Goal: Task Accomplishment & Management: Manage account settings

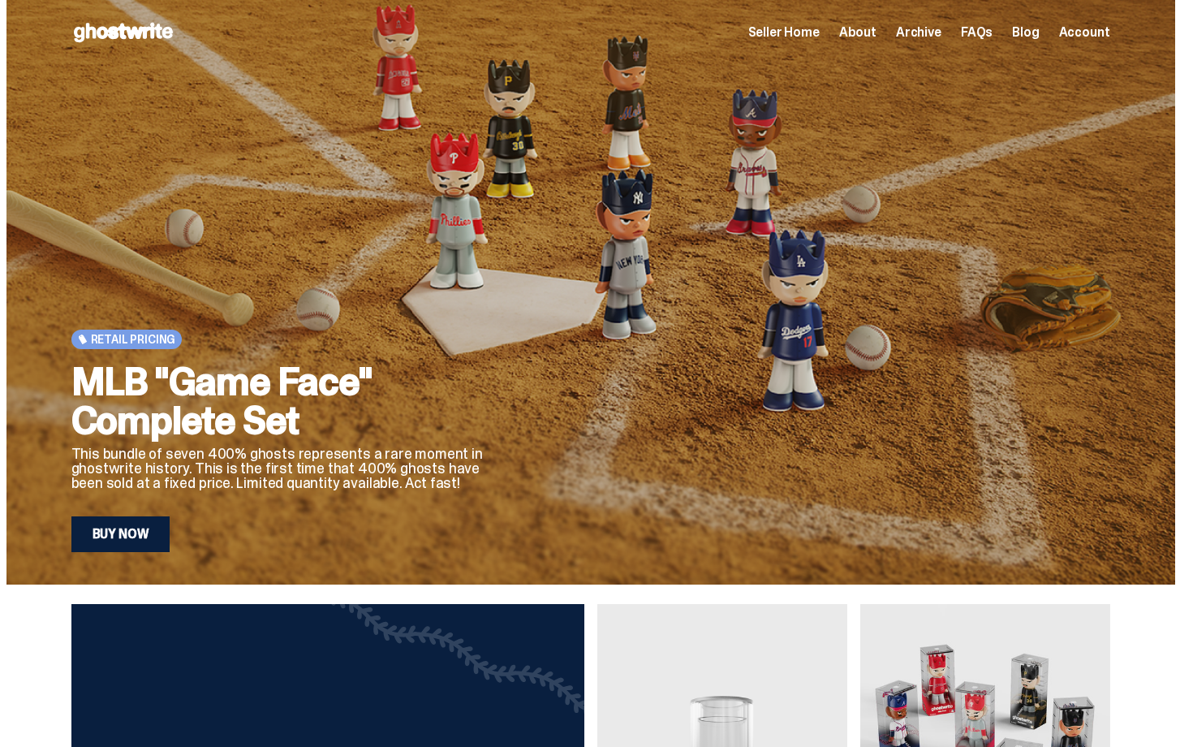
click at [807, 31] on span "Seller Home" at bounding box center [783, 32] width 71 height 13
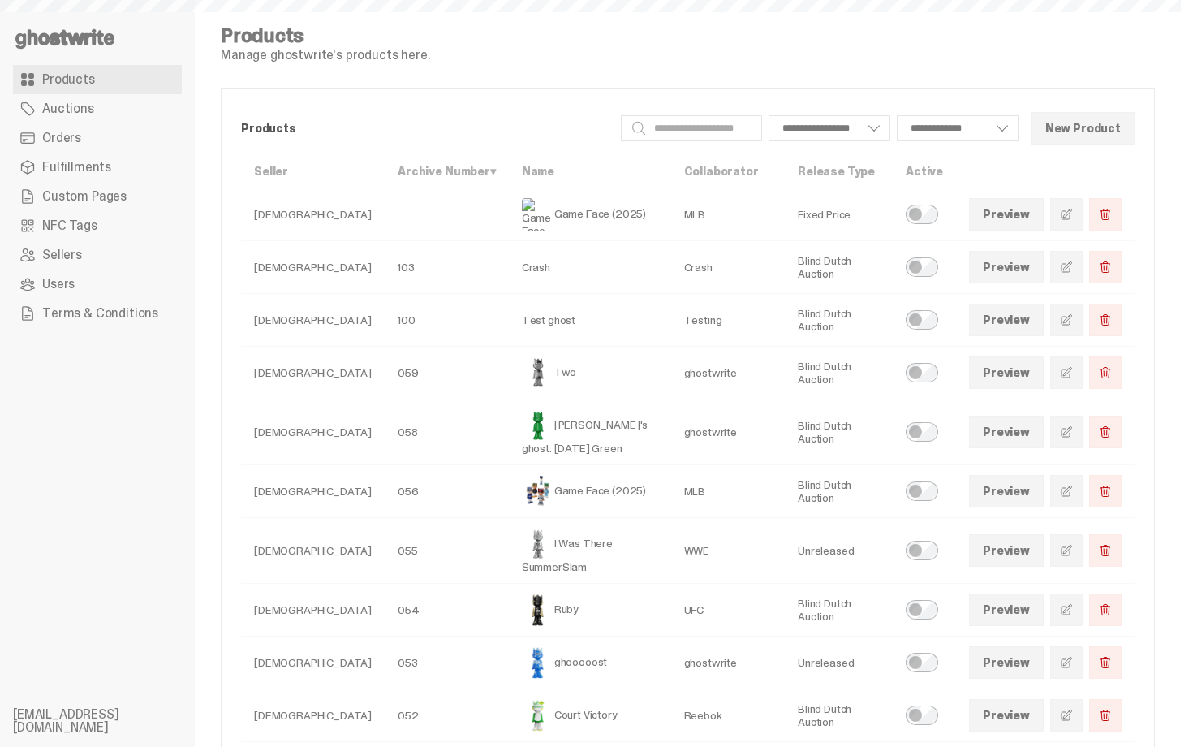
select select
click at [77, 134] on span "Orders" at bounding box center [61, 137] width 39 height 13
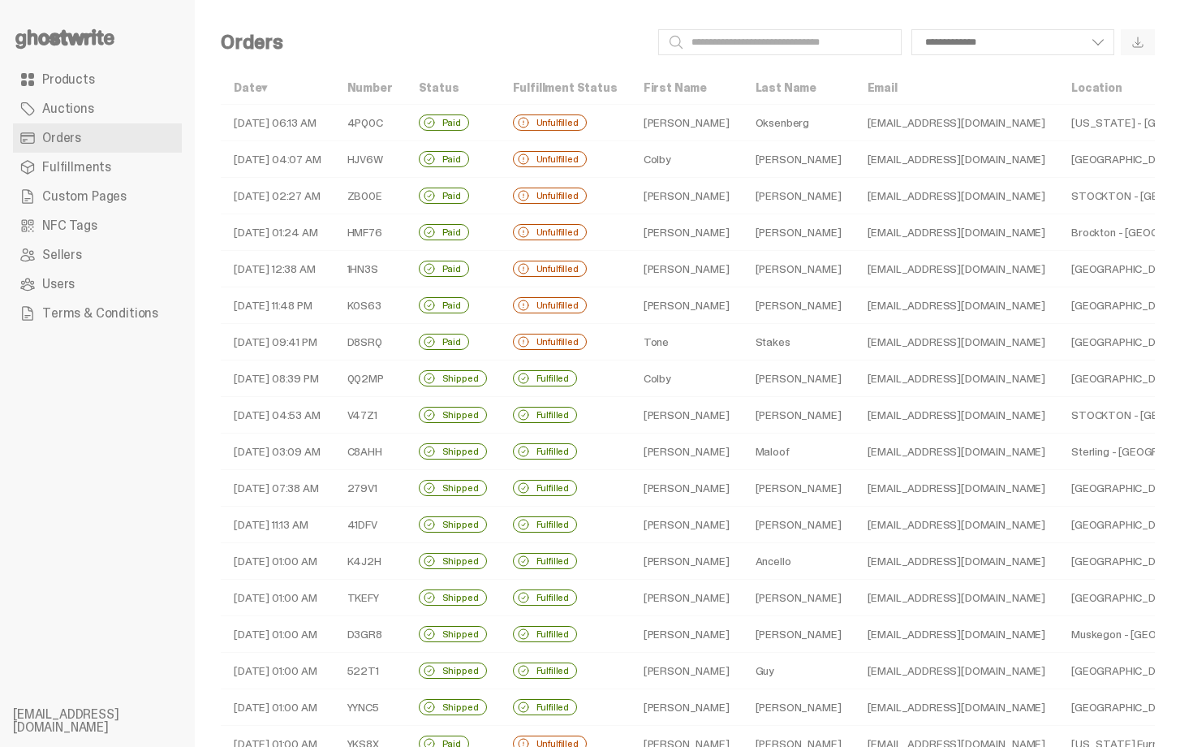
click at [679, 331] on td "Tone" at bounding box center [687, 342] width 112 height 37
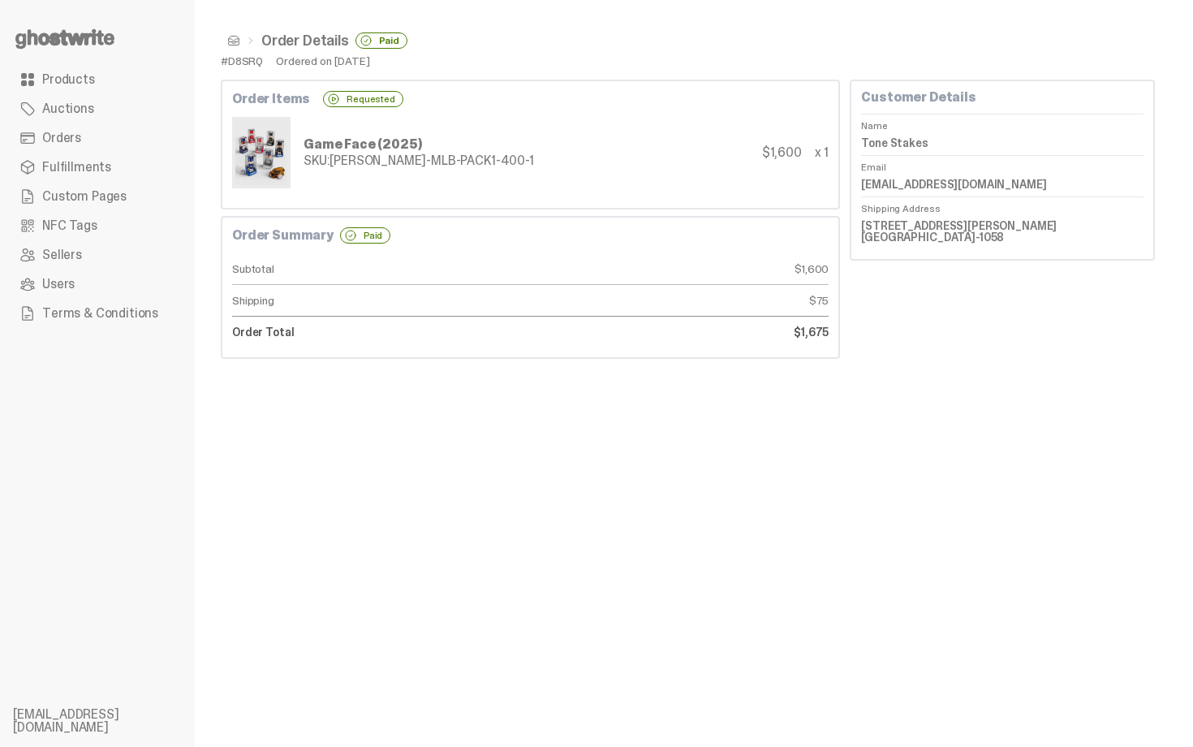
click at [236, 38] on span at bounding box center [233, 40] width 13 height 13
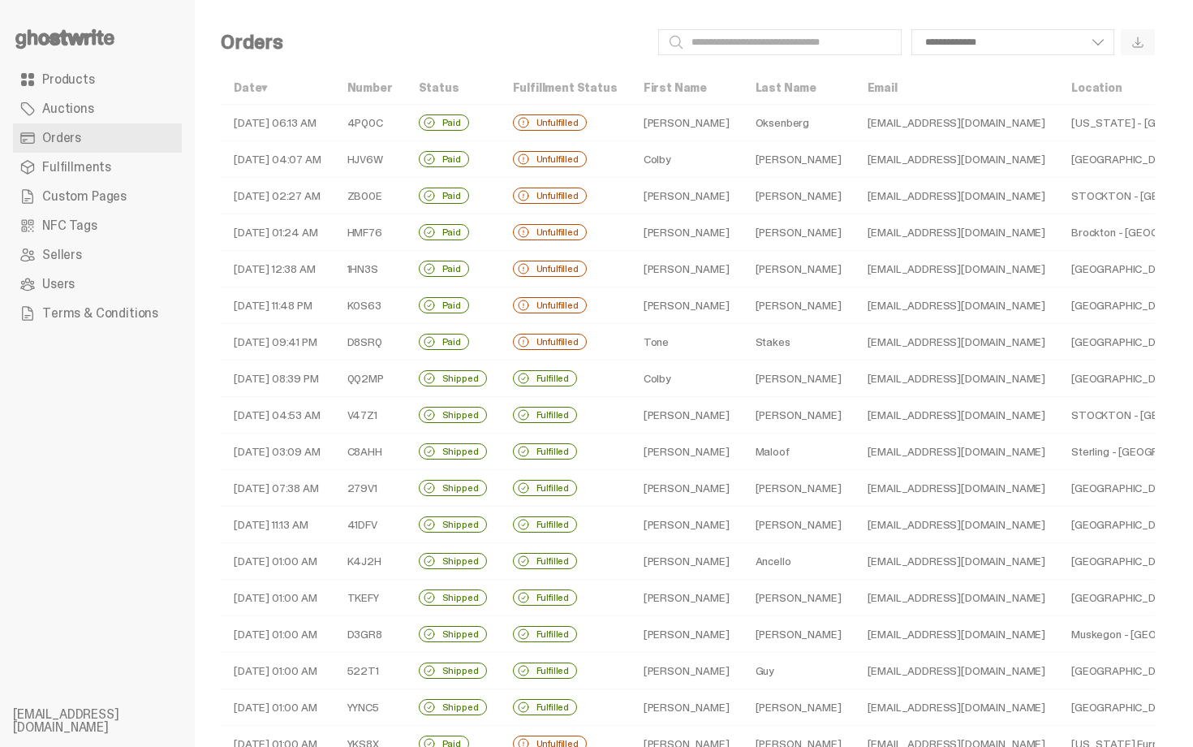
click at [699, 231] on td "[PERSON_NAME]" at bounding box center [687, 232] width 112 height 37
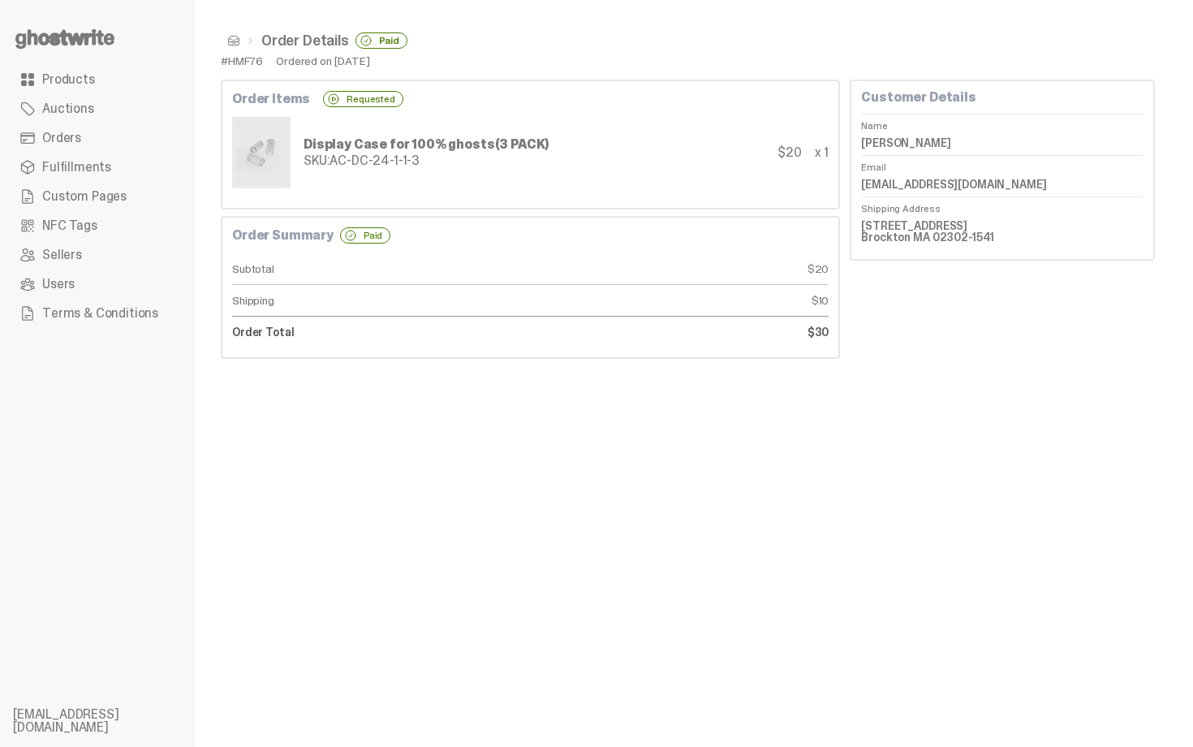
click at [231, 37] on span at bounding box center [233, 40] width 13 height 13
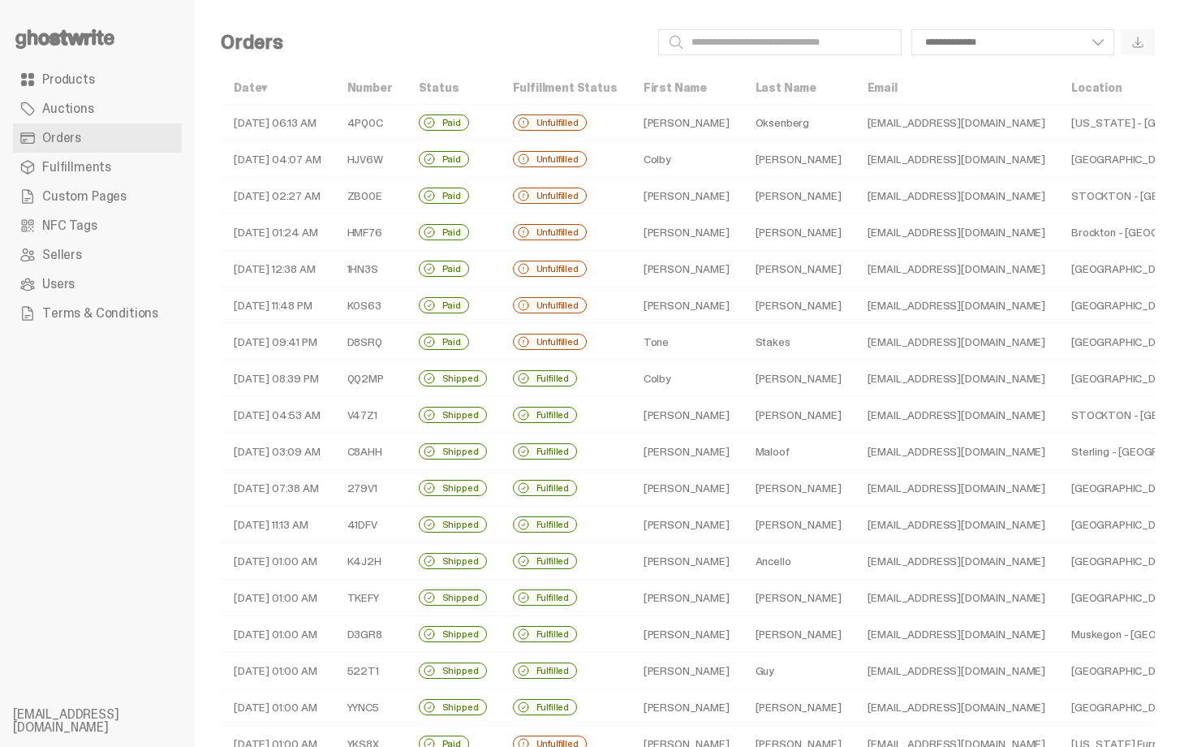
click at [743, 145] on td "[PERSON_NAME]" at bounding box center [799, 159] width 112 height 37
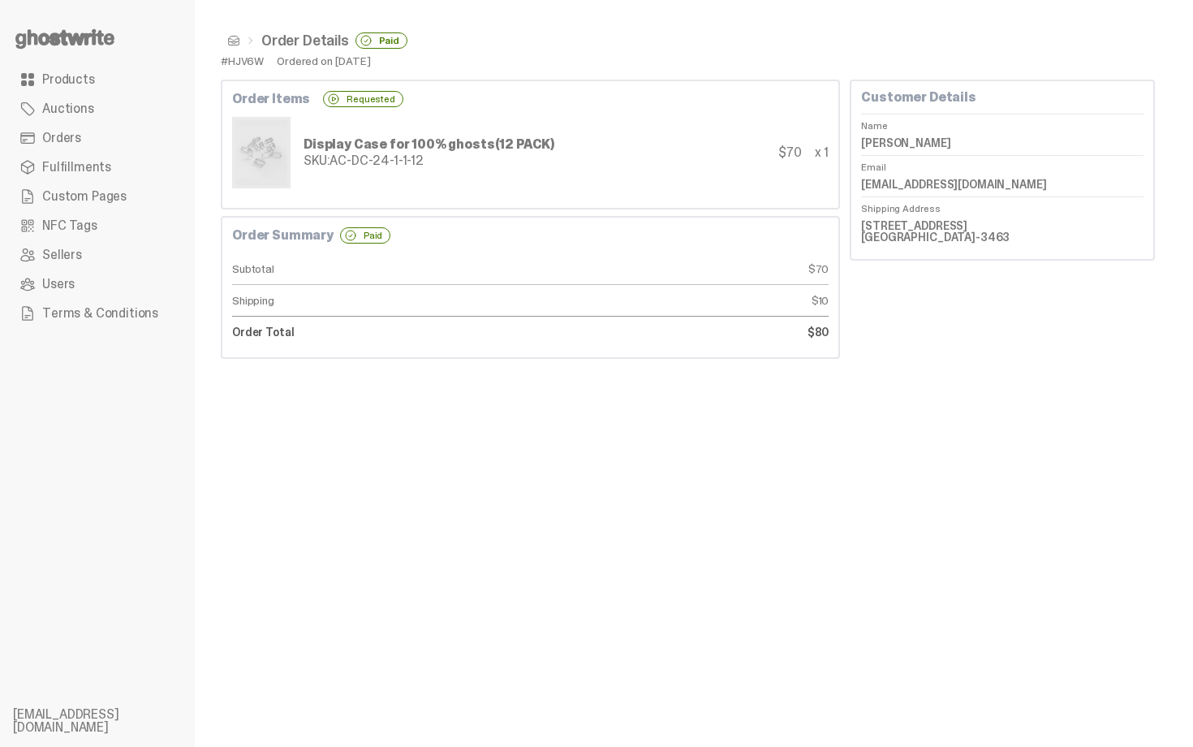
click at [231, 41] on span at bounding box center [233, 40] width 13 height 13
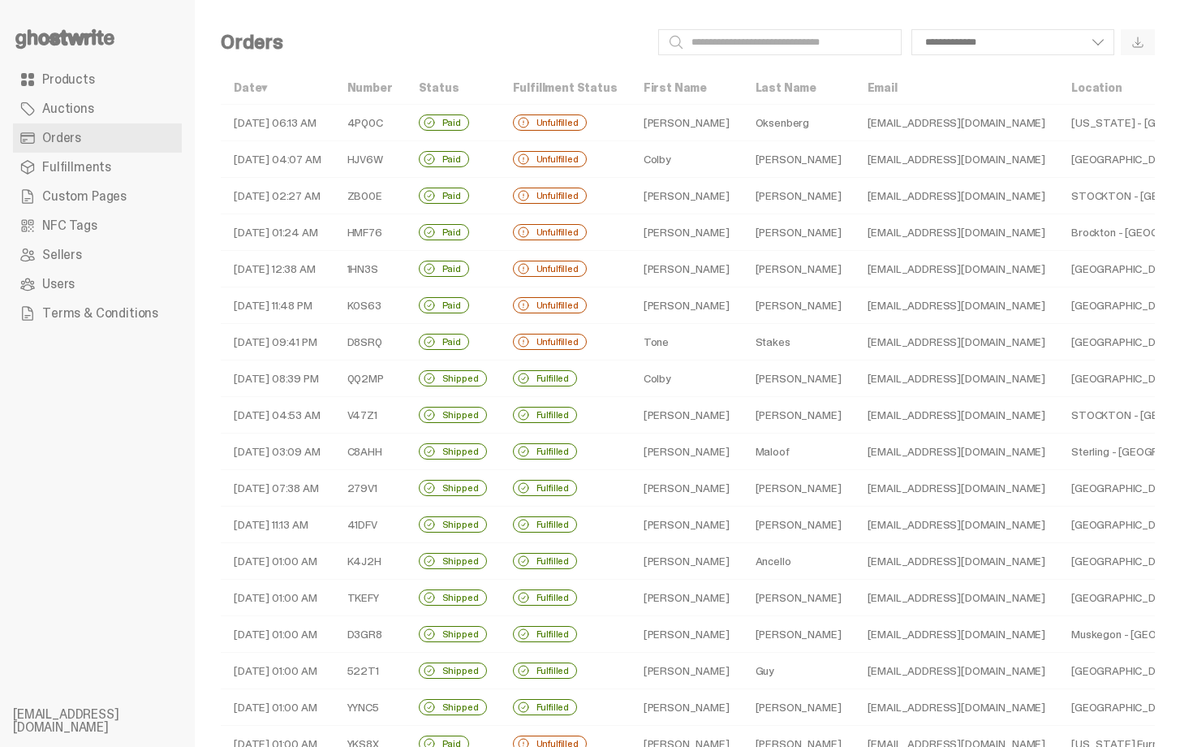
click at [704, 118] on td "[PERSON_NAME]" at bounding box center [687, 123] width 112 height 37
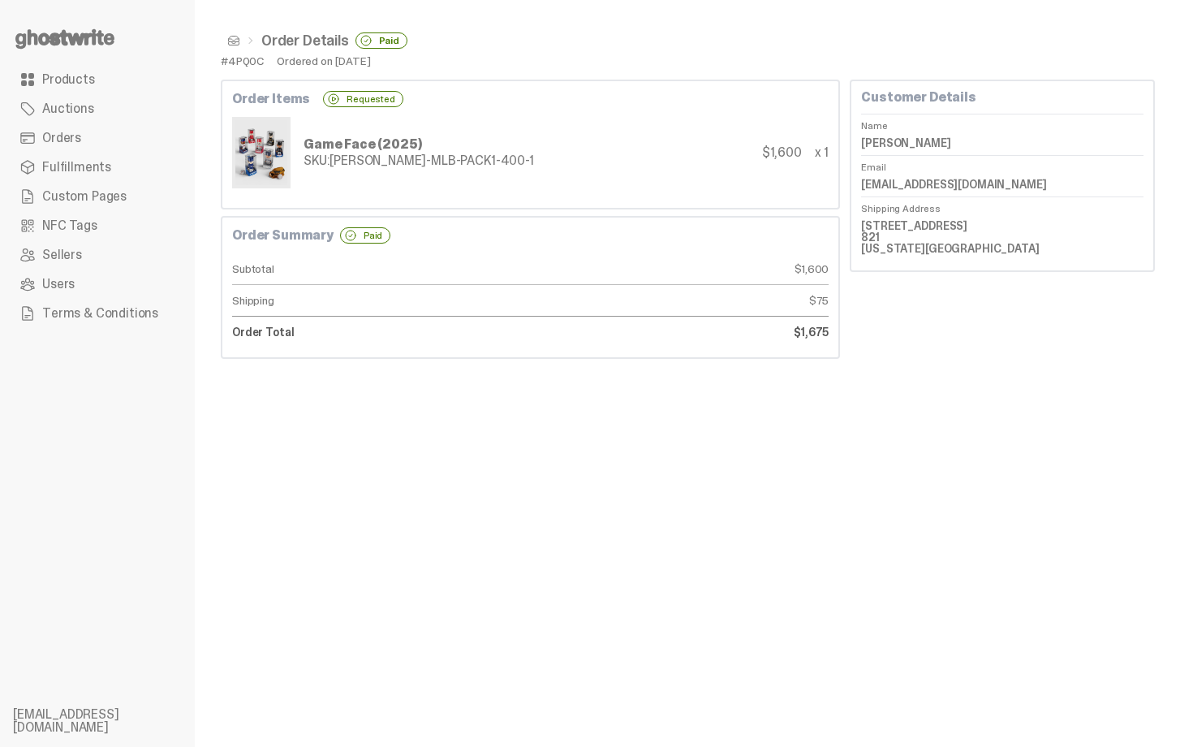
click at [918, 139] on dd "Abraham Oksenberg" at bounding box center [1002, 143] width 282 height 24
copy dl "Abraham Oksenberg"
click at [230, 41] on span at bounding box center [233, 40] width 13 height 13
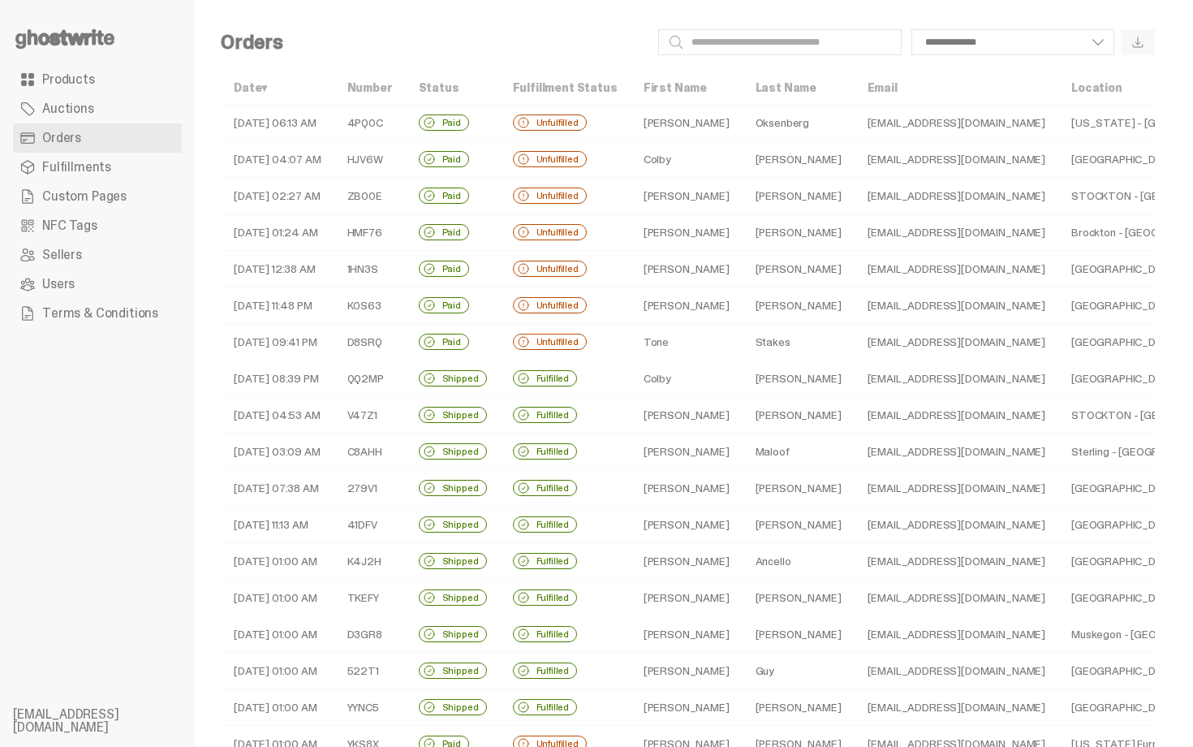
click at [854, 199] on td "[EMAIL_ADDRESS][DOMAIN_NAME]" at bounding box center [956, 196] width 204 height 37
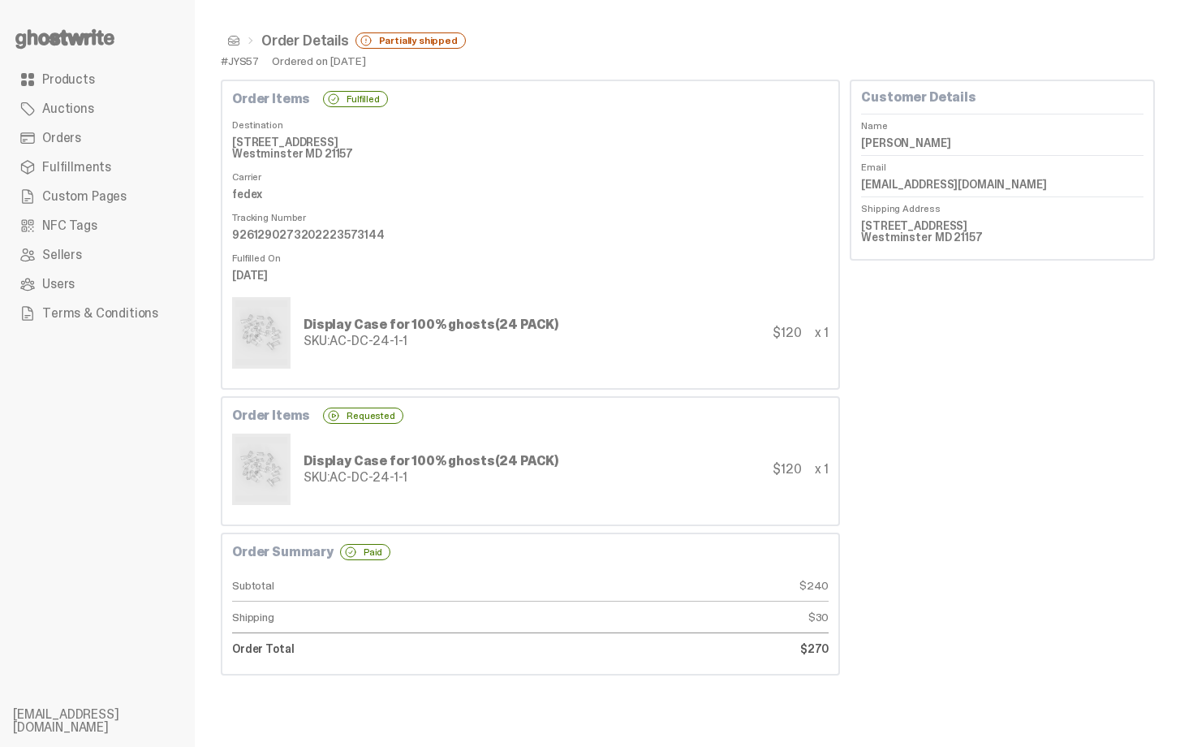
click at [588, 272] on dd "[DATE]" at bounding box center [530, 275] width 596 height 24
drag, startPoint x: 497, startPoint y: 260, endPoint x: 481, endPoint y: 209, distance: 52.9
click at [481, 210] on dl "Destination 1188 Larkspur Rd. Westminster MD 21157 Carrier fedex Tracking Numbe…" at bounding box center [530, 201] width 596 height 174
click at [481, 209] on dt "Tracking Number" at bounding box center [530, 214] width 596 height 16
click at [345, 123] on dt "Destination" at bounding box center [530, 122] width 596 height 16
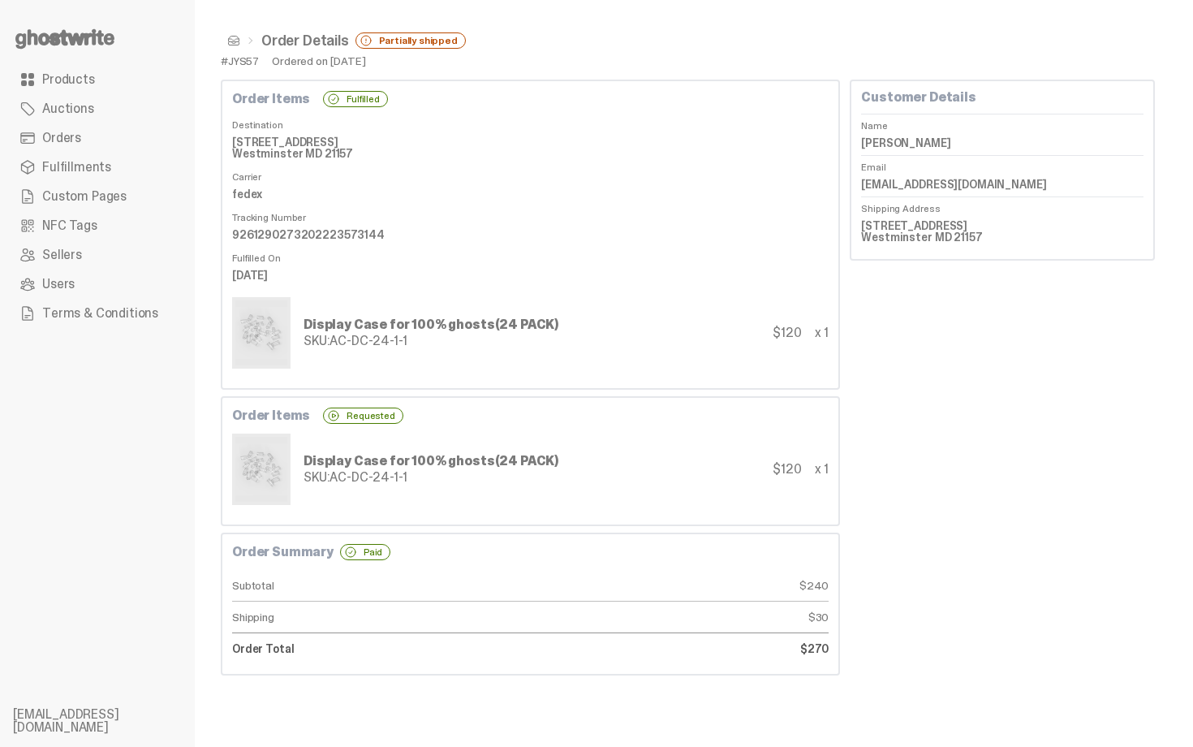
click at [345, 101] on div "Fulfilled" at bounding box center [355, 99] width 65 height 16
click at [318, 243] on dd "9261290273202223573144" at bounding box center [530, 234] width 596 height 24
drag, startPoint x: 325, startPoint y: 105, endPoint x: 661, endPoint y: 710, distance: 692.3
click at [688, 734] on div "Order Details Partially shipped #JYS57 Ordered on Aug 07, 2025 Order Items Fulf…" at bounding box center [688, 373] width 986 height 747
click at [648, 622] on dd "$30" at bounding box center [680, 617] width 299 height 32
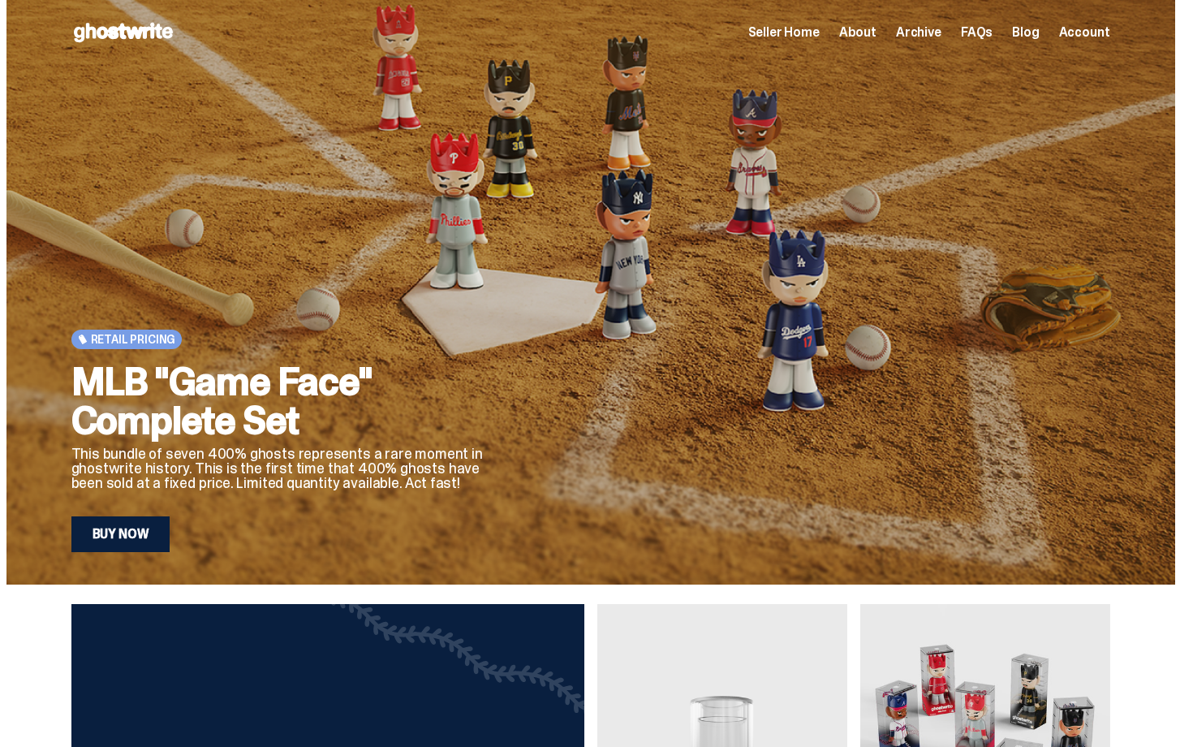
click at [820, 31] on span "Seller Home" at bounding box center [783, 32] width 71 height 13
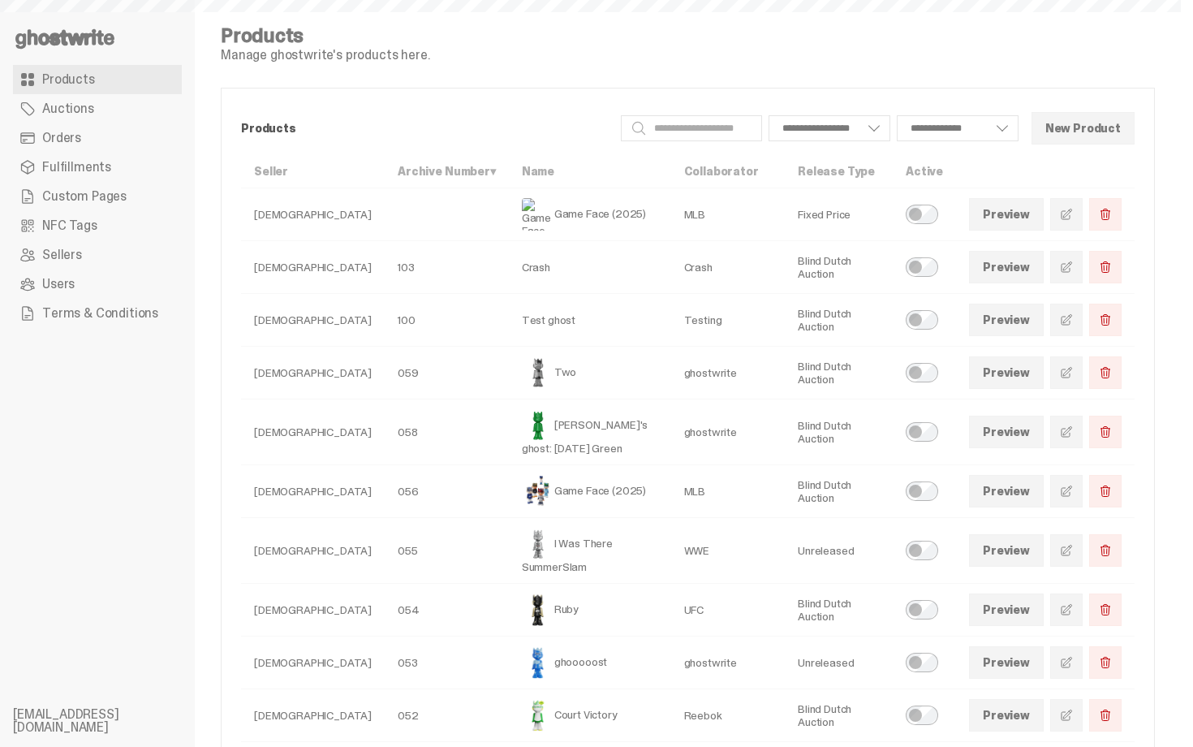
select select
click at [71, 128] on link "Orders" at bounding box center [97, 137] width 169 height 29
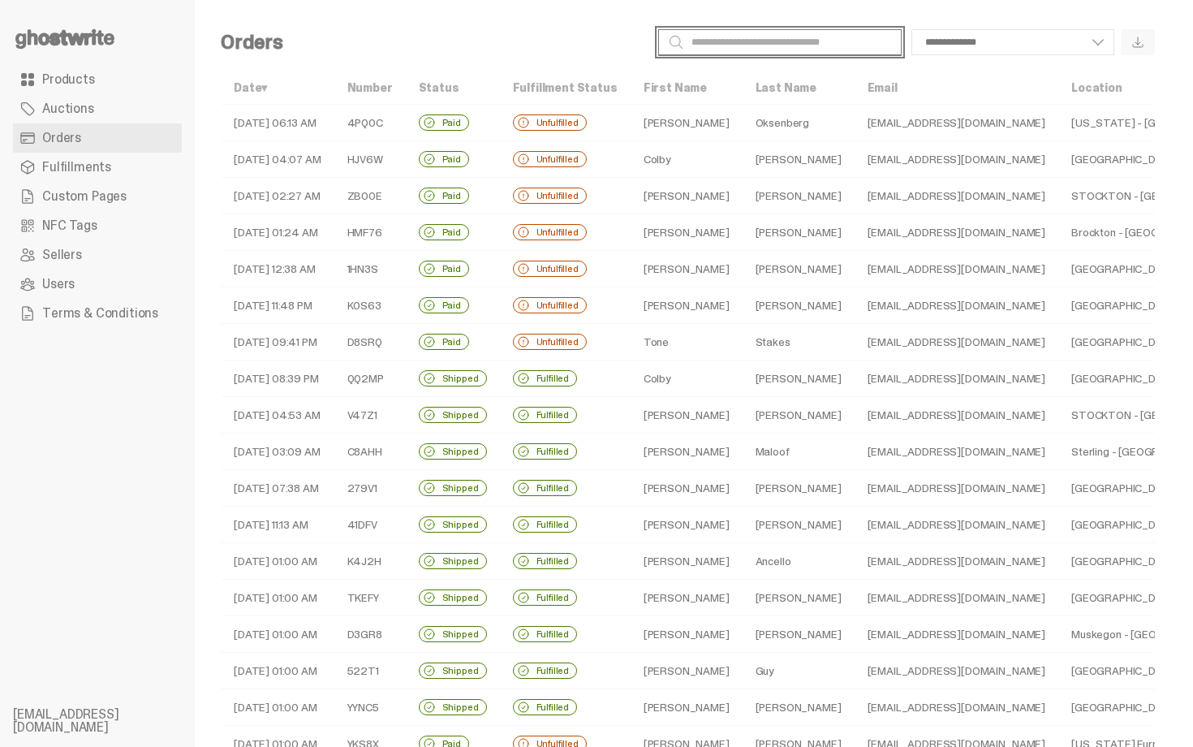
click at [805, 51] on input "Search" at bounding box center [779, 42] width 243 height 26
type input "****"
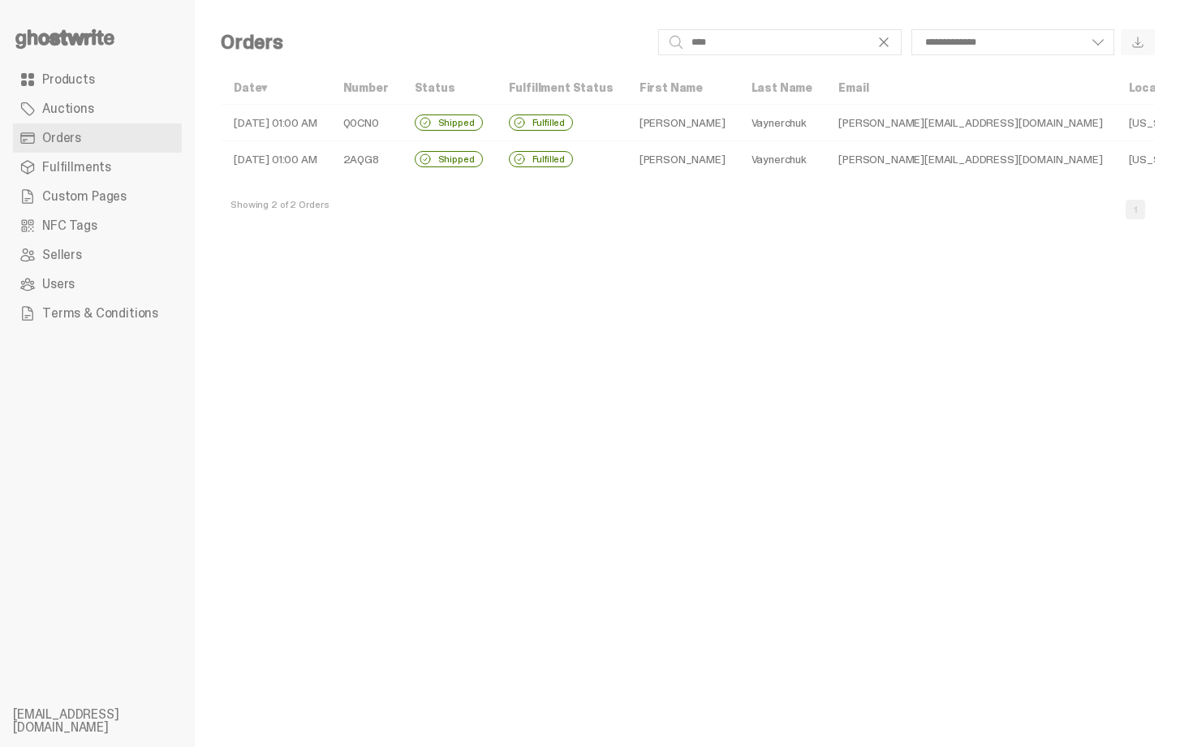
click at [845, 118] on td "[PERSON_NAME][EMAIL_ADDRESS][DOMAIN_NAME]" at bounding box center [970, 123] width 290 height 37
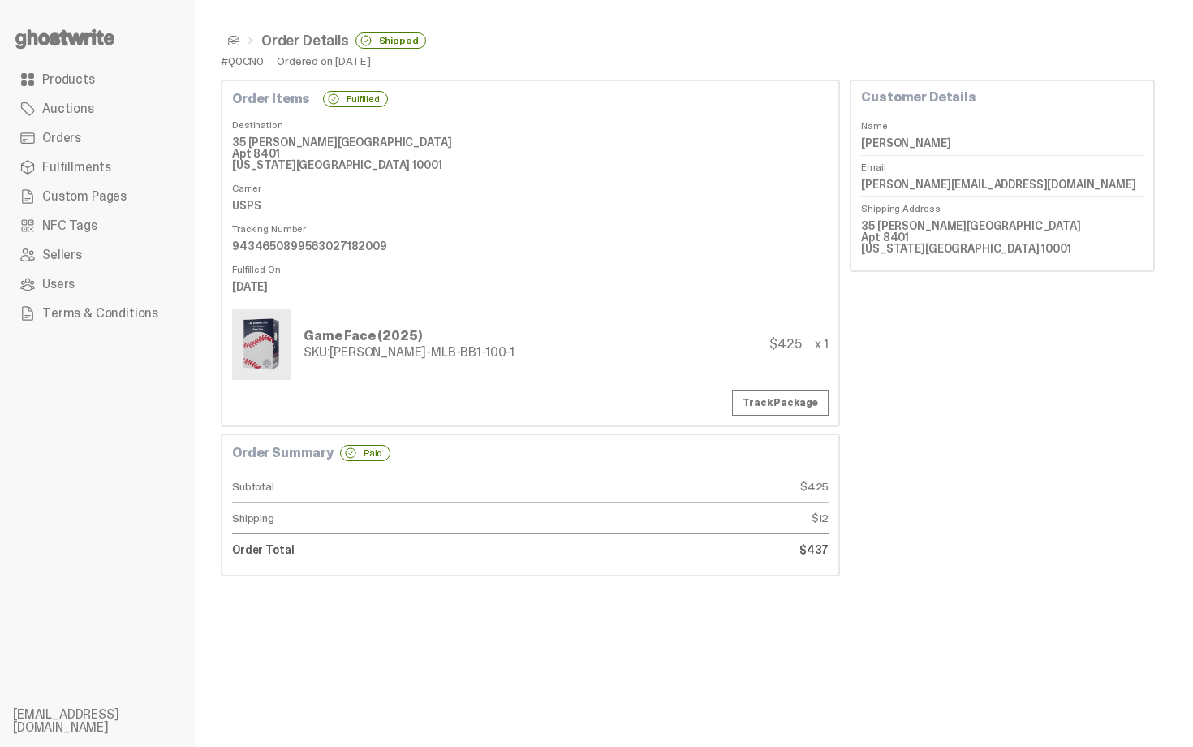
click at [897, 191] on dd "[PERSON_NAME][EMAIL_ADDRESS][DOMAIN_NAME]" at bounding box center [1002, 184] width 282 height 24
copy dl "[PERSON_NAME][EMAIL_ADDRESS][DOMAIN_NAME]"
click at [638, 195] on dd "USPS" at bounding box center [530, 205] width 596 height 24
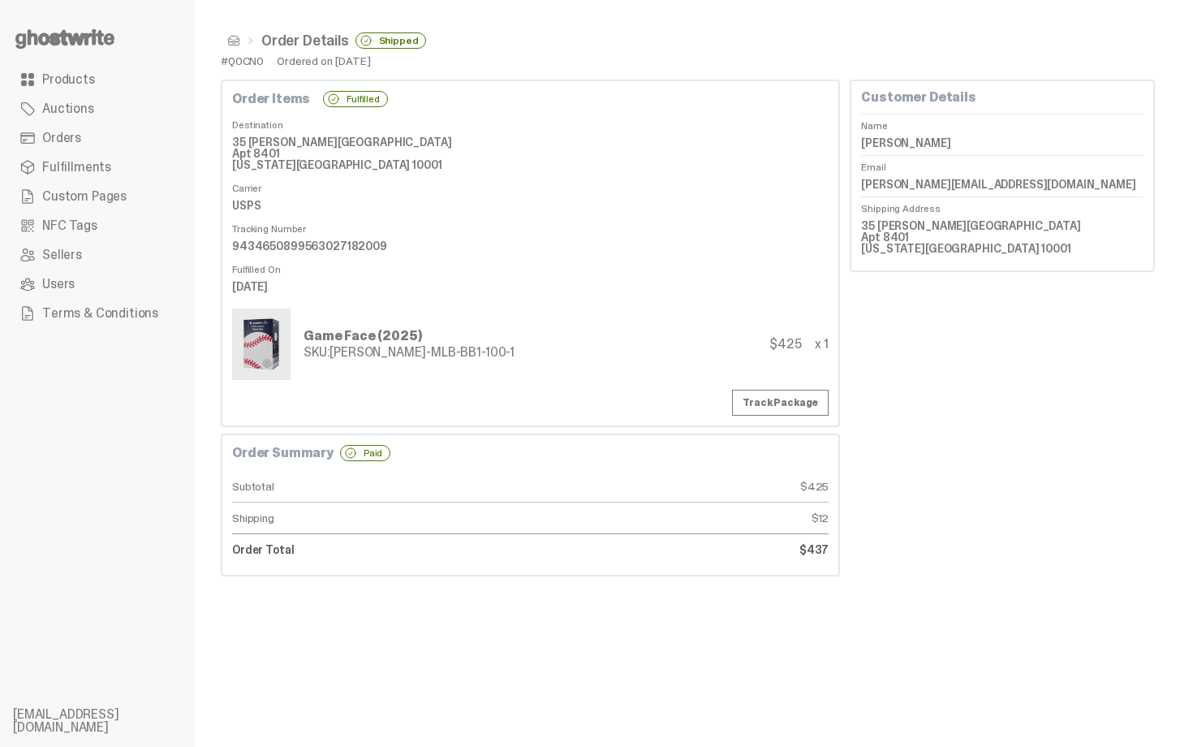
click at [236, 38] on span at bounding box center [233, 40] width 13 height 13
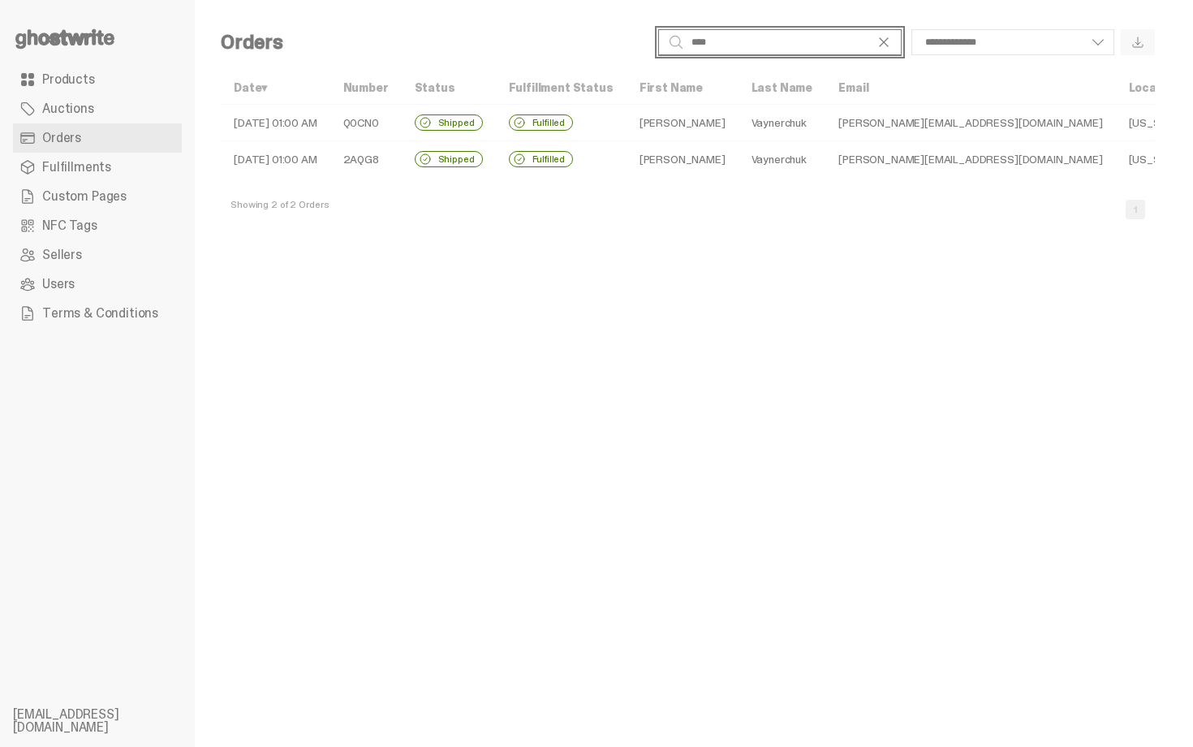
click at [722, 37] on input "****" at bounding box center [779, 42] width 243 height 26
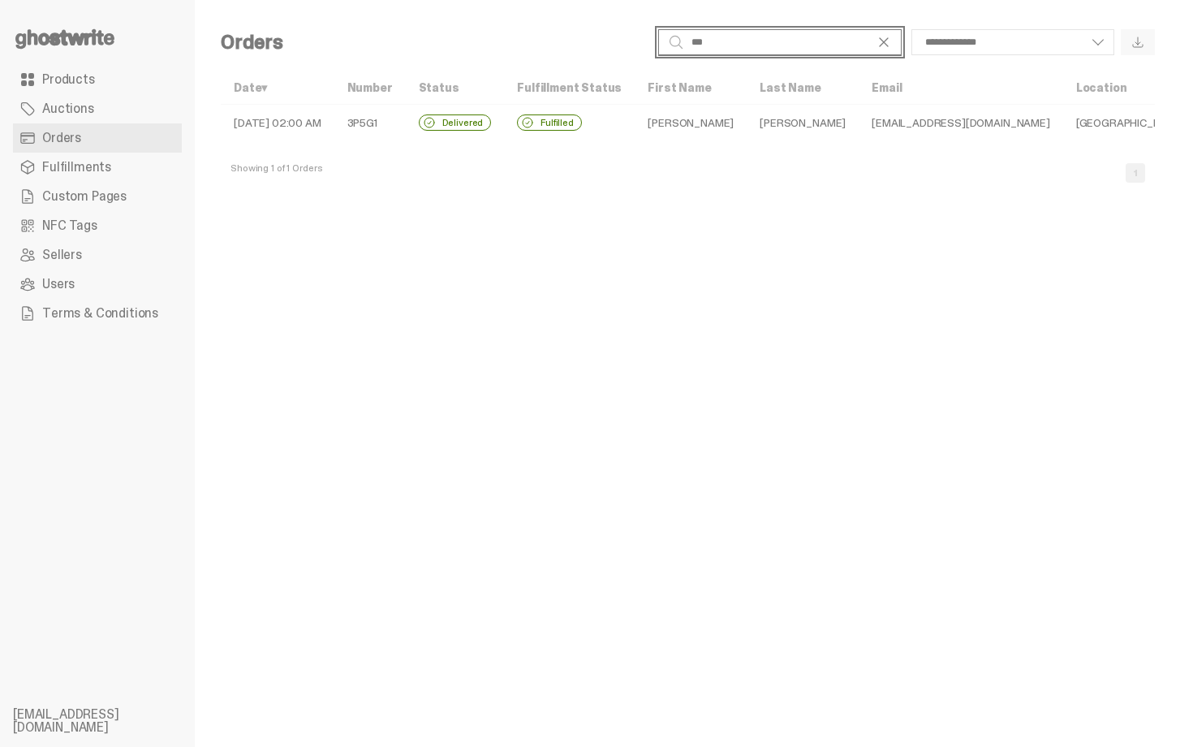
click at [728, 40] on input "***" at bounding box center [779, 42] width 243 height 26
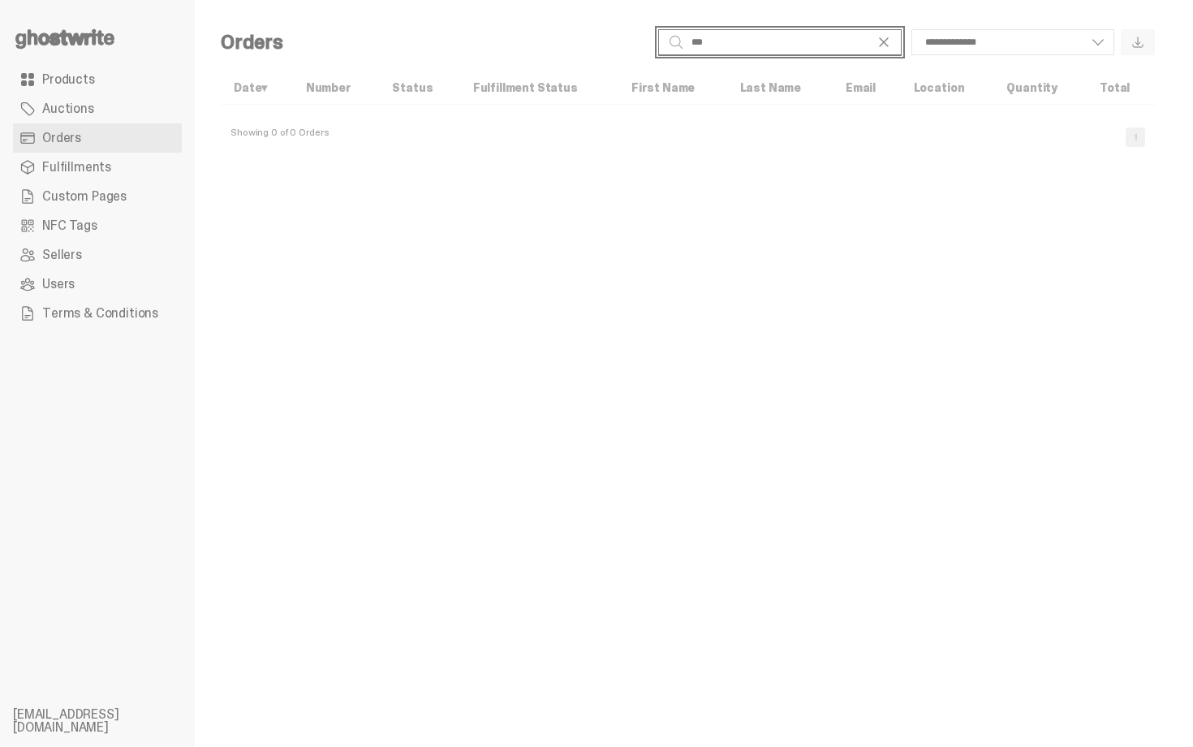
click at [713, 35] on input "***" at bounding box center [779, 42] width 243 height 26
type input "****"
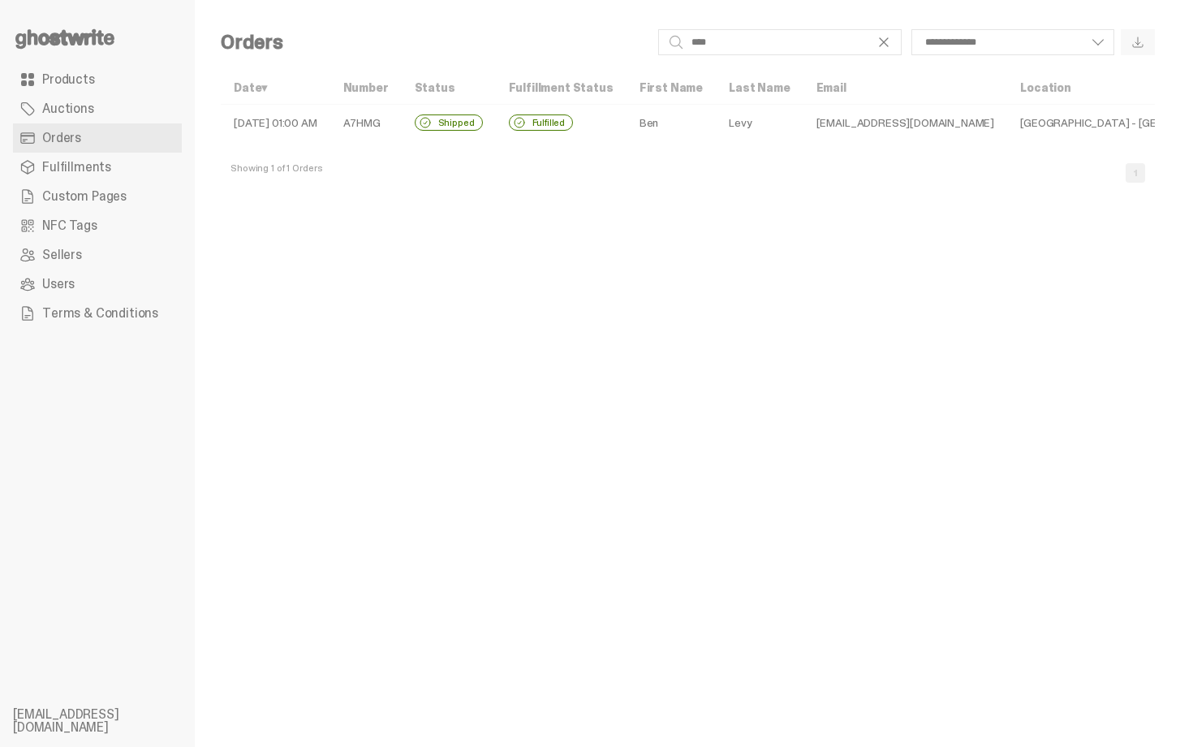
click at [668, 123] on td "Ben" at bounding box center [670, 123] width 89 height 37
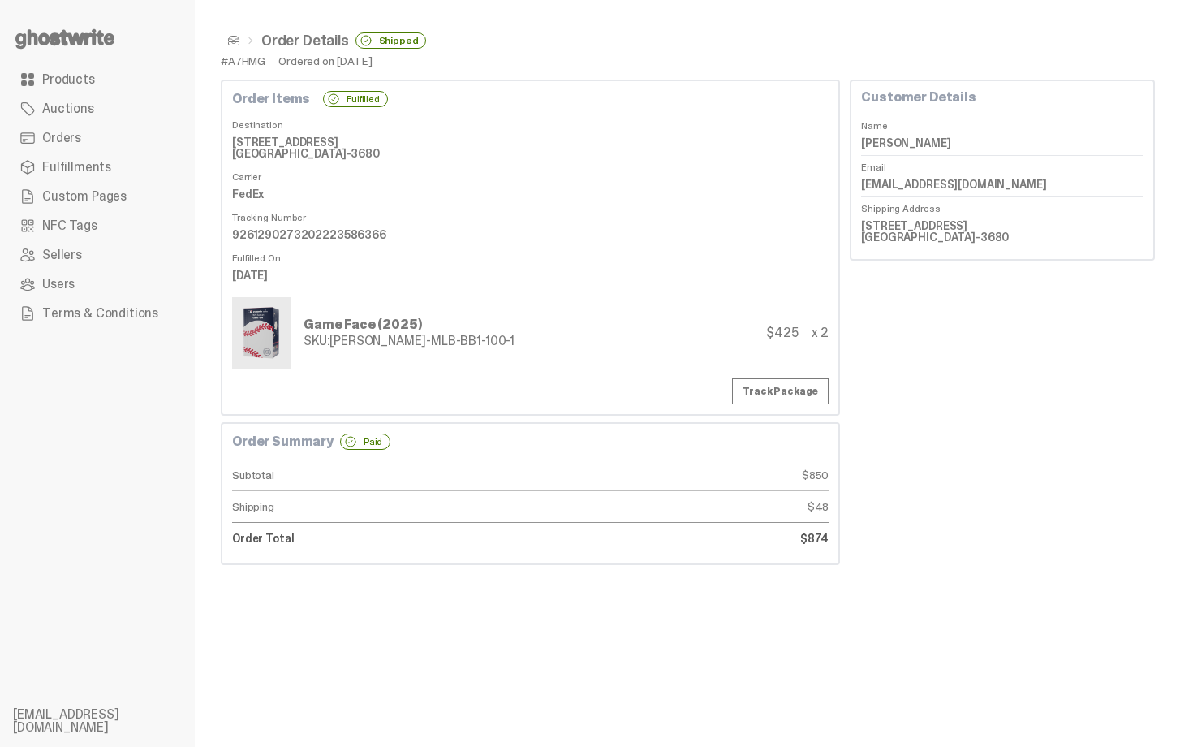
click at [912, 176] on dd "[EMAIL_ADDRESS][DOMAIN_NAME]" at bounding box center [1002, 184] width 282 height 24
copy dl "[EMAIL_ADDRESS][DOMAIN_NAME]"
click at [720, 178] on dt "Carrier" at bounding box center [530, 174] width 596 height 16
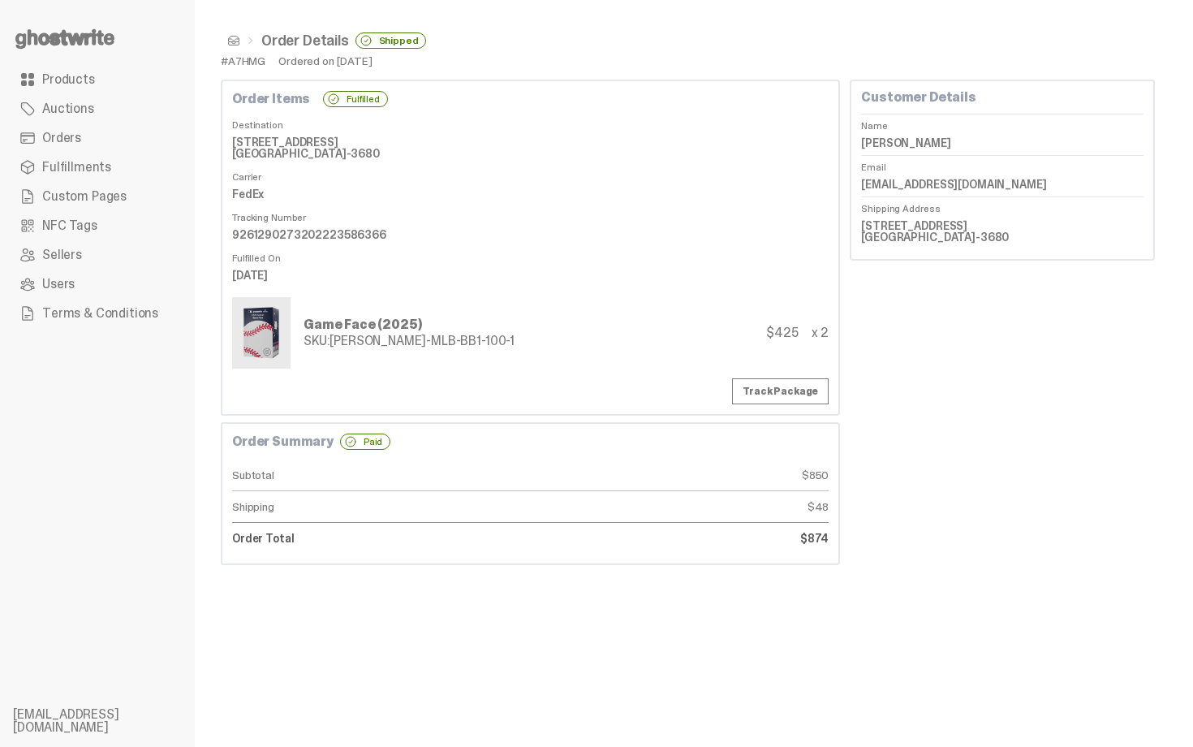
click at [231, 42] on span at bounding box center [233, 40] width 13 height 13
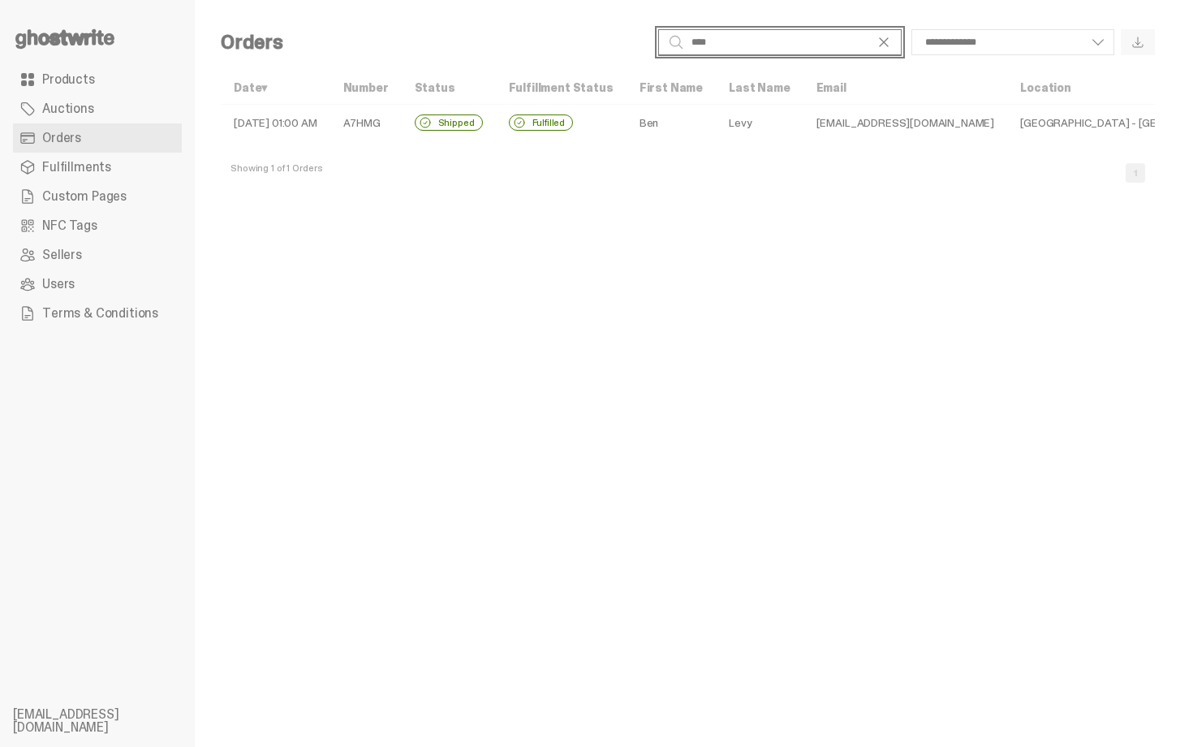
click at [727, 38] on input "****" at bounding box center [779, 42] width 243 height 26
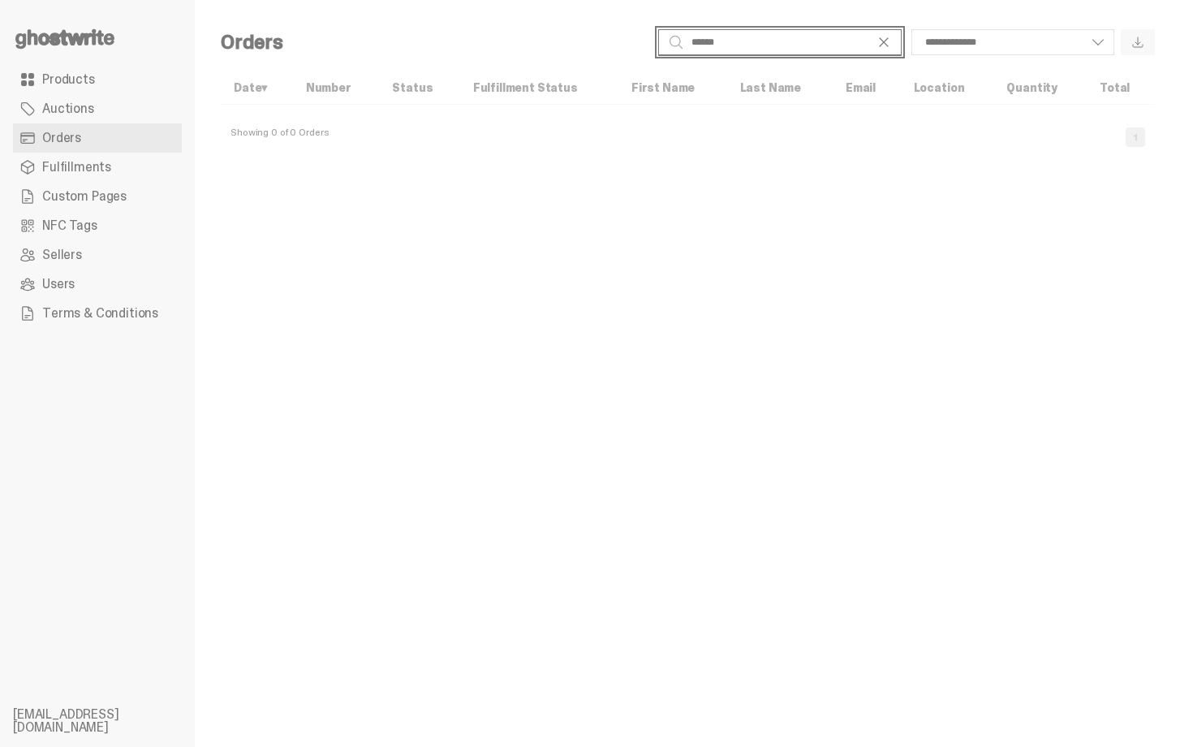
click at [715, 49] on input "******" at bounding box center [779, 42] width 243 height 26
type input "*******"
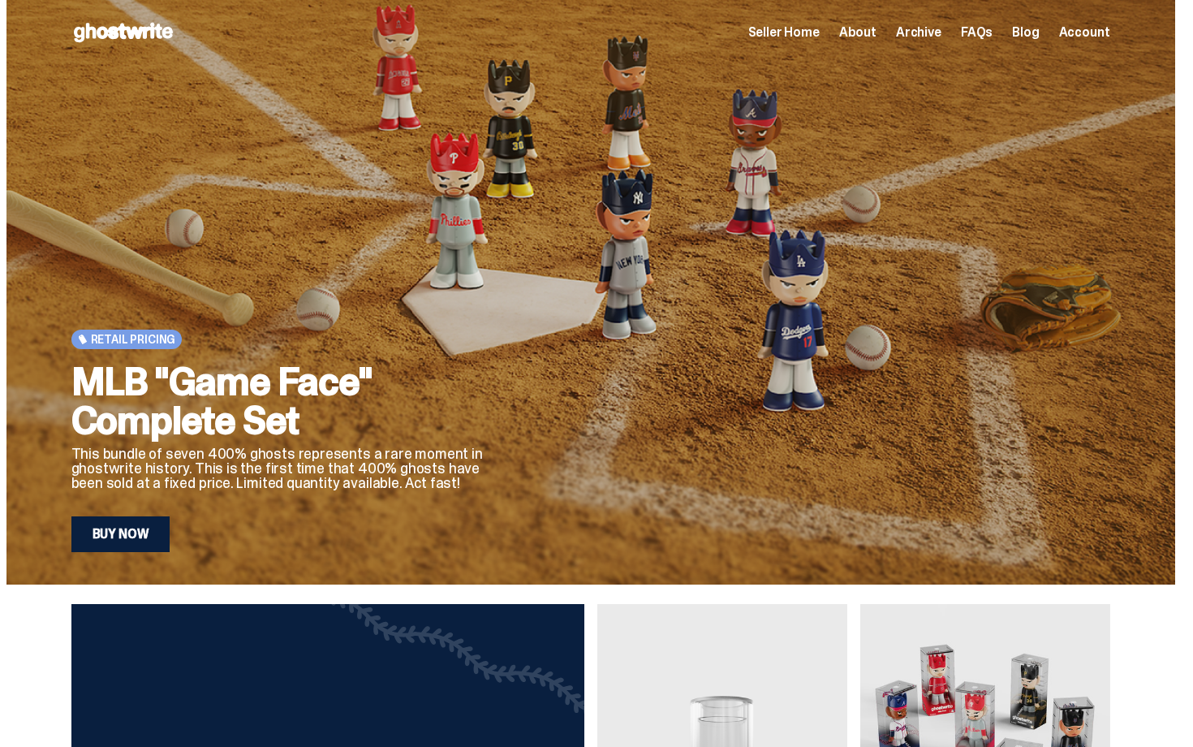
click at [155, 531] on link "Buy Now" at bounding box center [120, 534] width 99 height 36
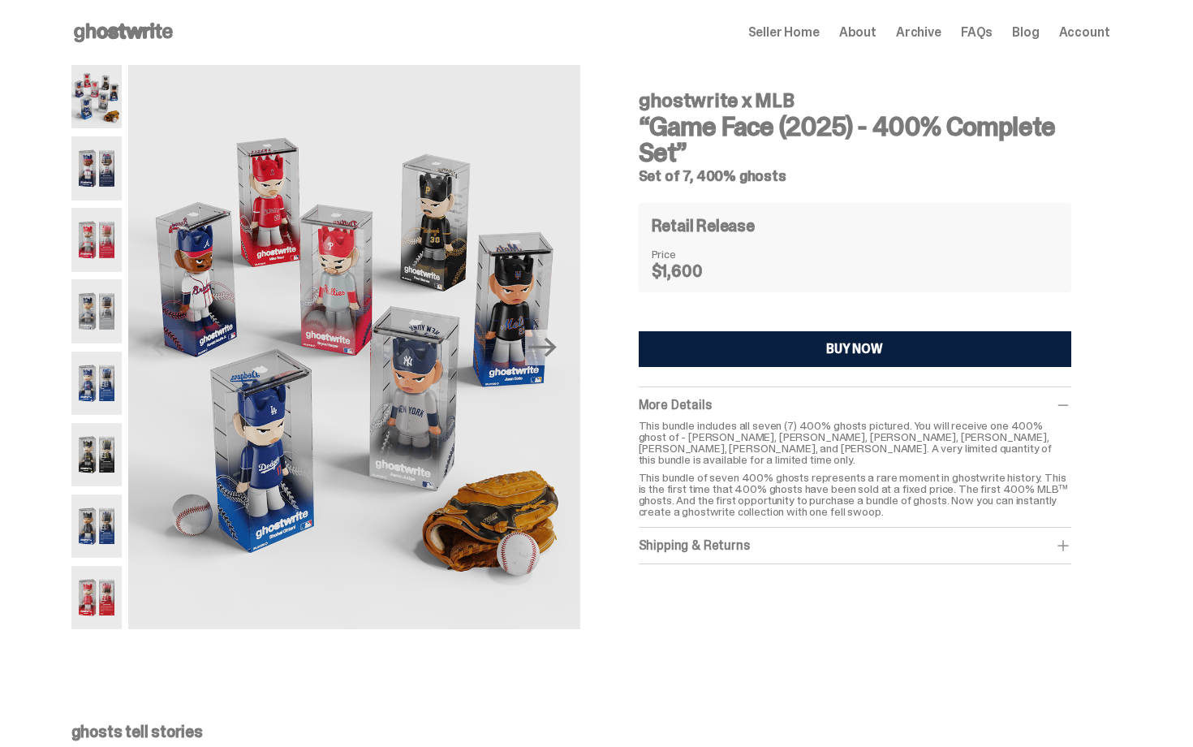
click at [691, 201] on div "ghostwrite x MLB “Game Face (2025) - 400% Complete Set” Set of 7, 400% ghosts R…" at bounding box center [855, 321] width 433 height 486
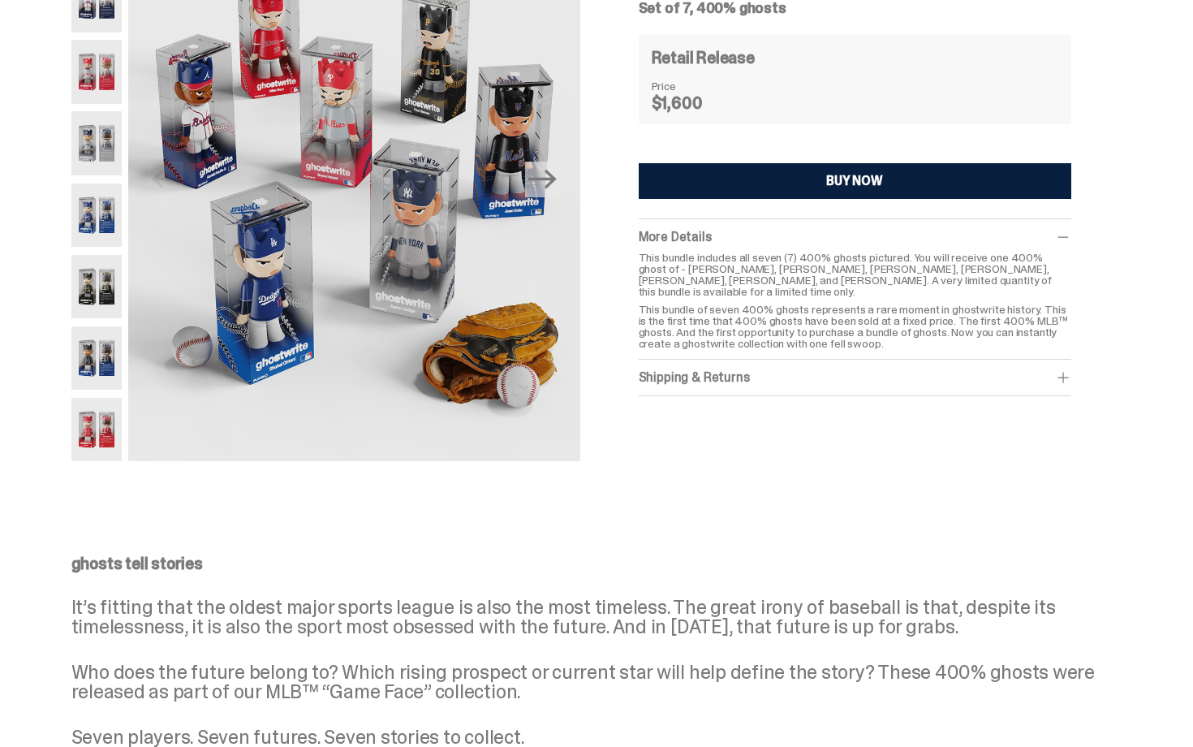
scroll to position [175, 0]
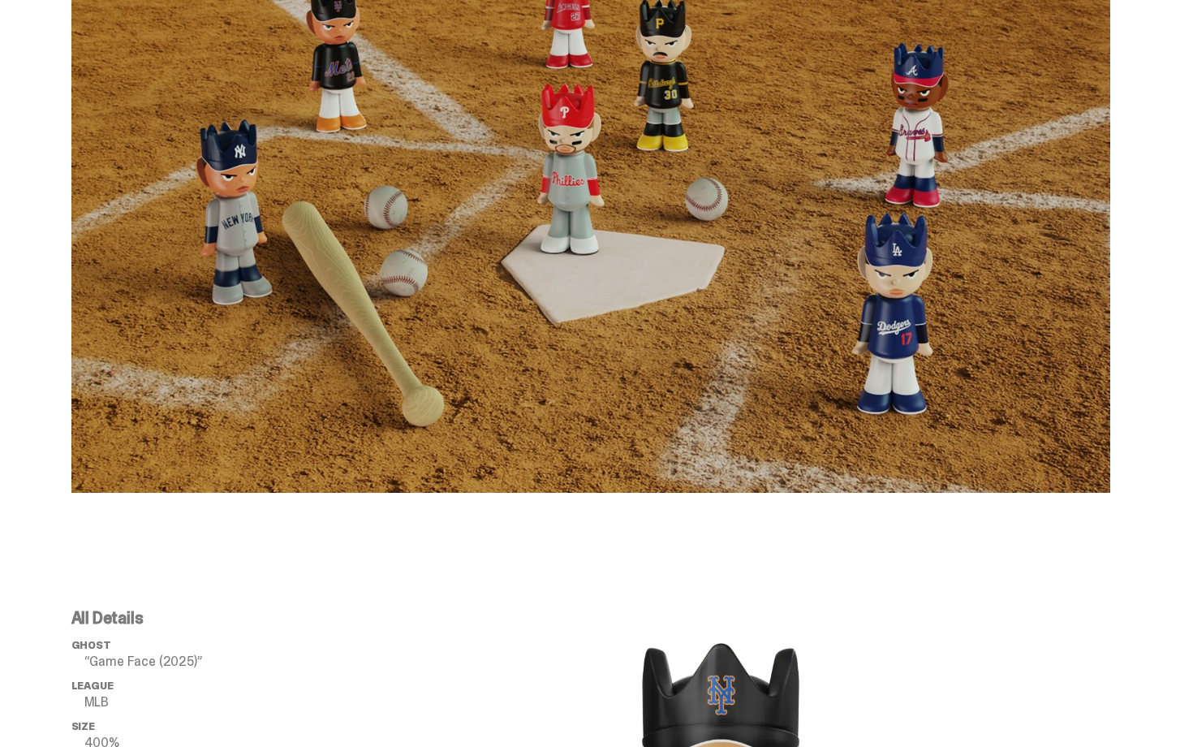
drag, startPoint x: 1192, startPoint y: 153, endPoint x: 1173, endPoint y: 377, distance: 224.7
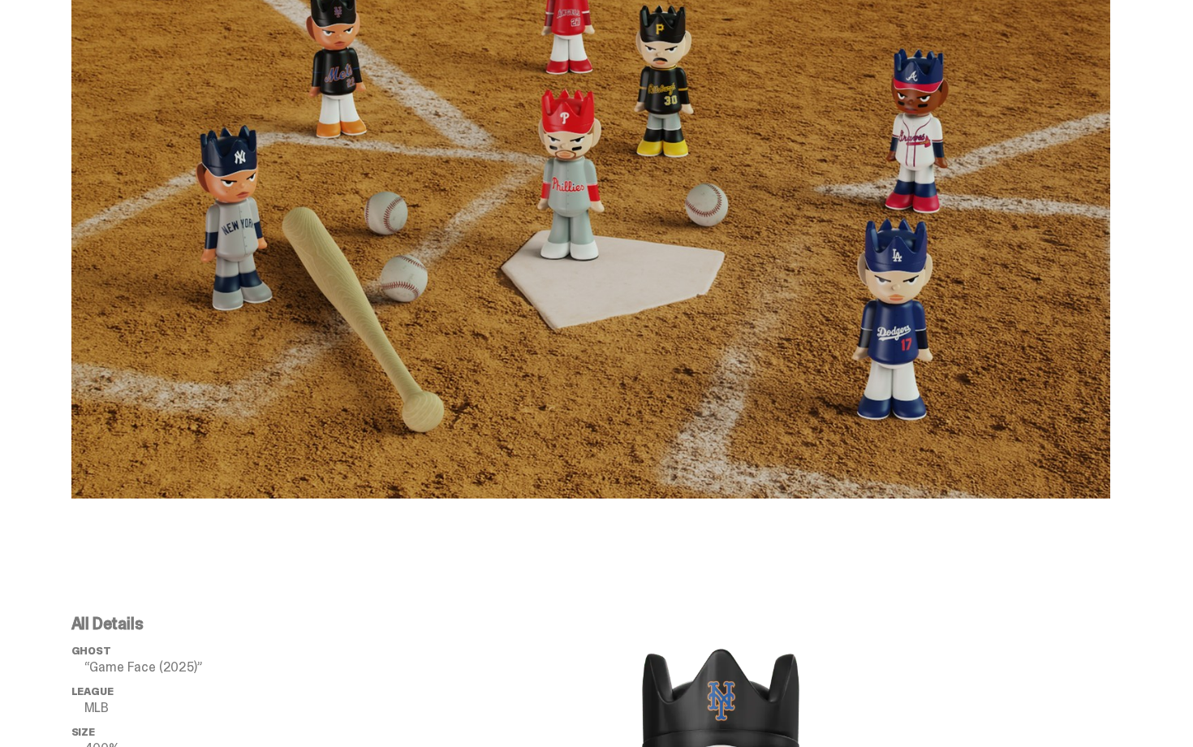
click at [1160, 374] on div "ghosts tell stories It’s fitting that the oldest major sports league is also th…" at bounding box center [590, 98] width 1181 height 880
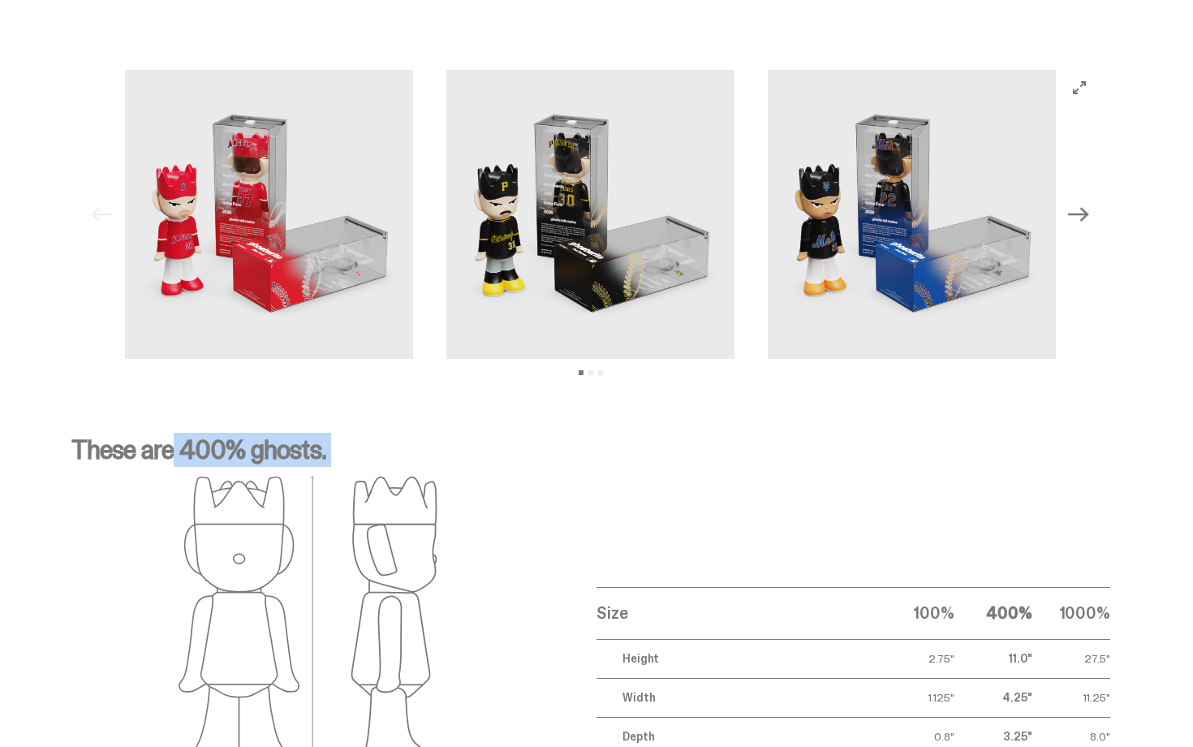
scroll to position [2320, 0]
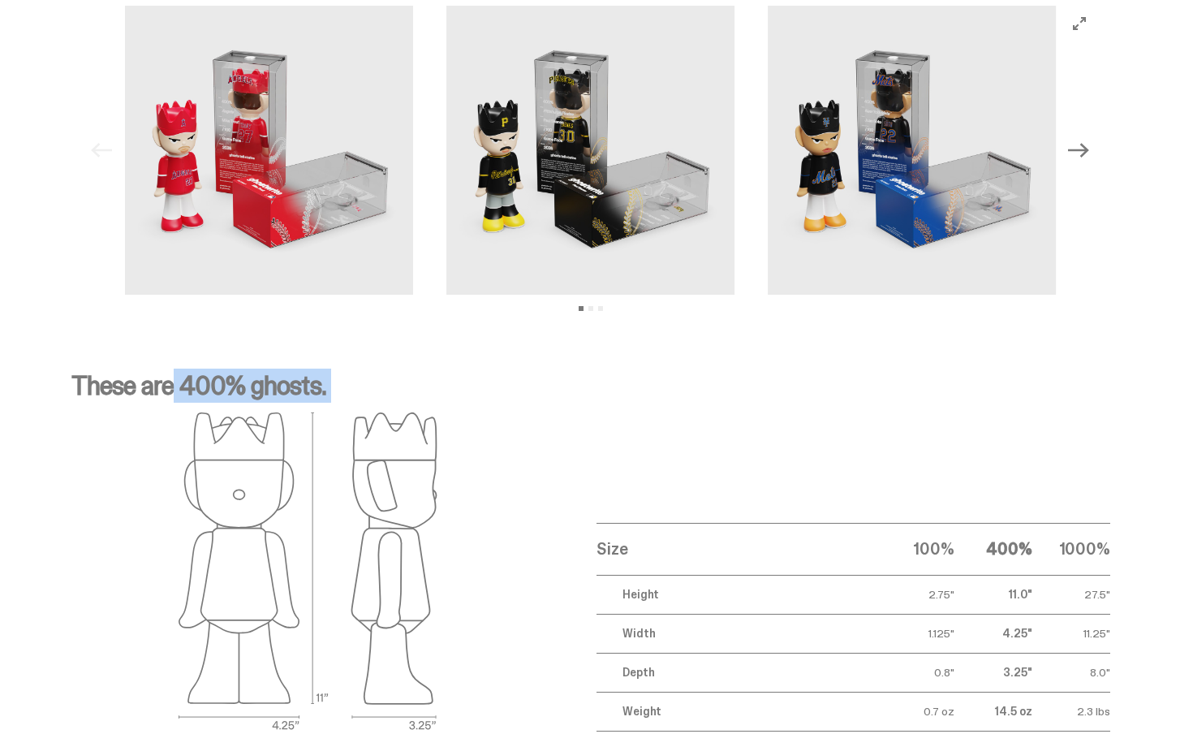
drag, startPoint x: 1192, startPoint y: 364, endPoint x: 1120, endPoint y: -29, distance: 399.3
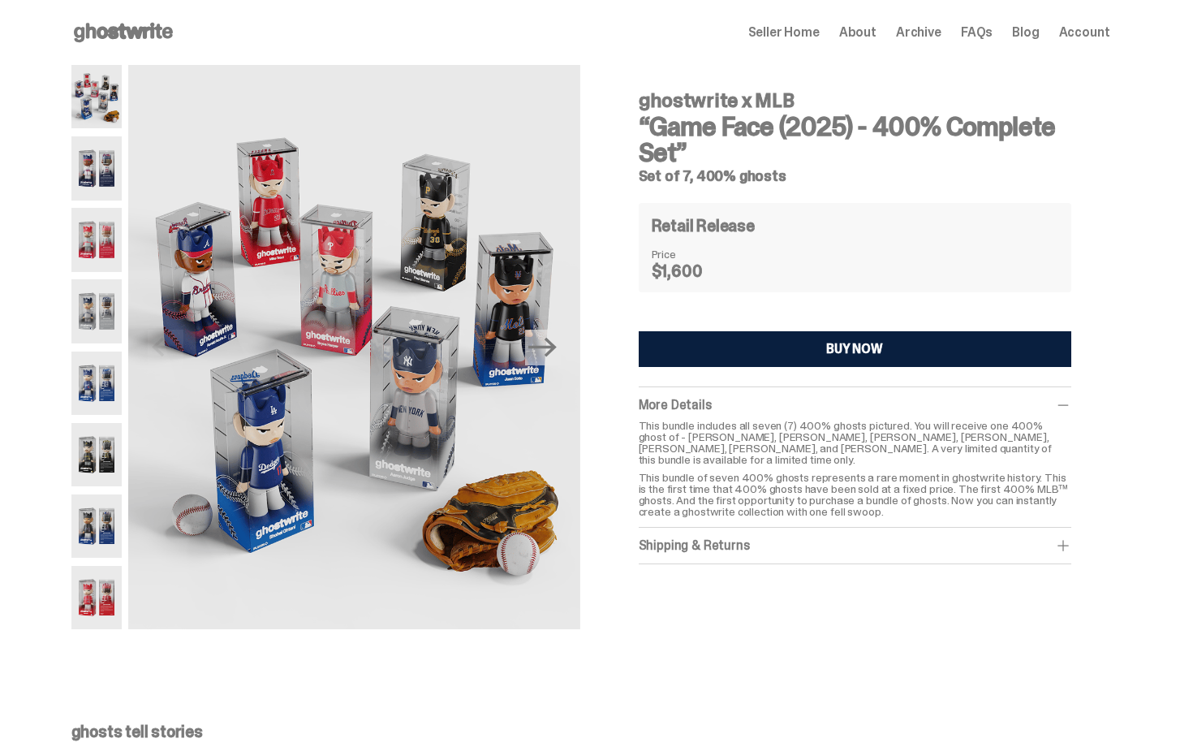
click at [1005, 218] on div "Retail Release" at bounding box center [855, 225] width 407 height 19
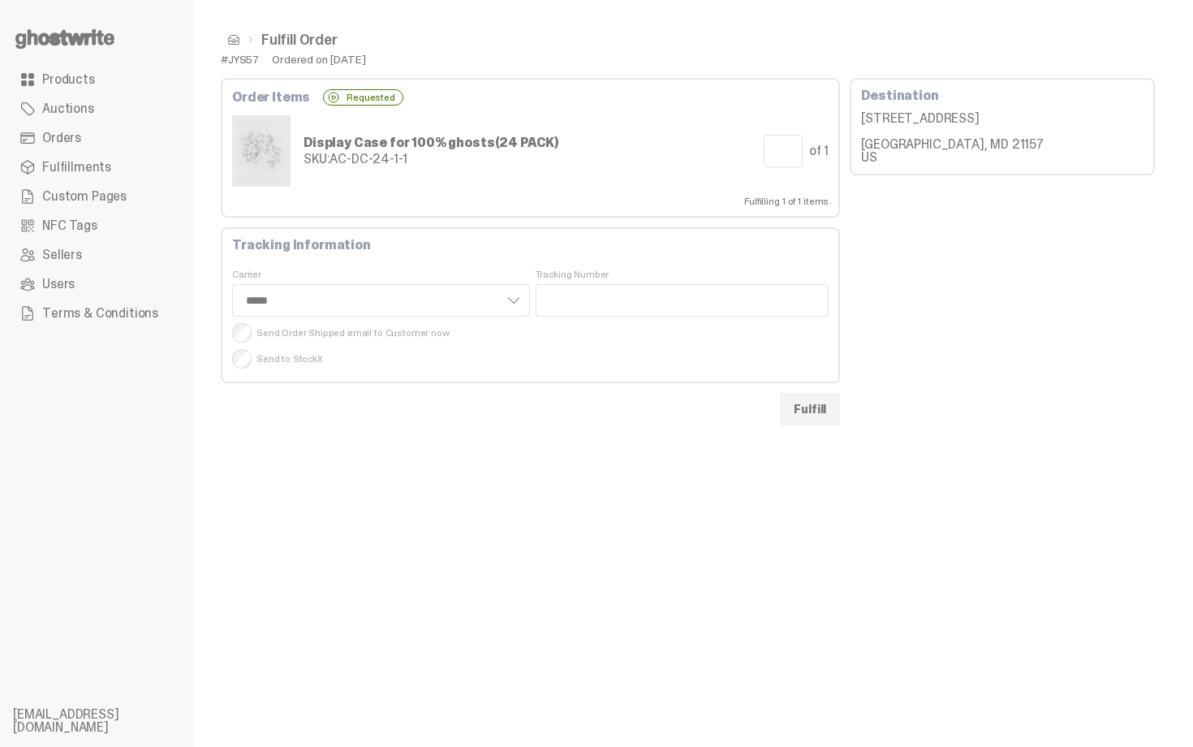
select select "*****"
click at [399, 301] on select "**** *** *****" at bounding box center [381, 300] width 298 height 32
click at [584, 162] on div "Display Case for 100% ghosts (24 PACK) SKU: AC-DC-24-1-1 Quantity to Fulfill * …" at bounding box center [530, 150] width 596 height 71
click at [908, 114] on div "[STREET_ADDRESS] [GEOGRAPHIC_DATA], MD 21157 US" at bounding box center [1002, 138] width 282 height 52
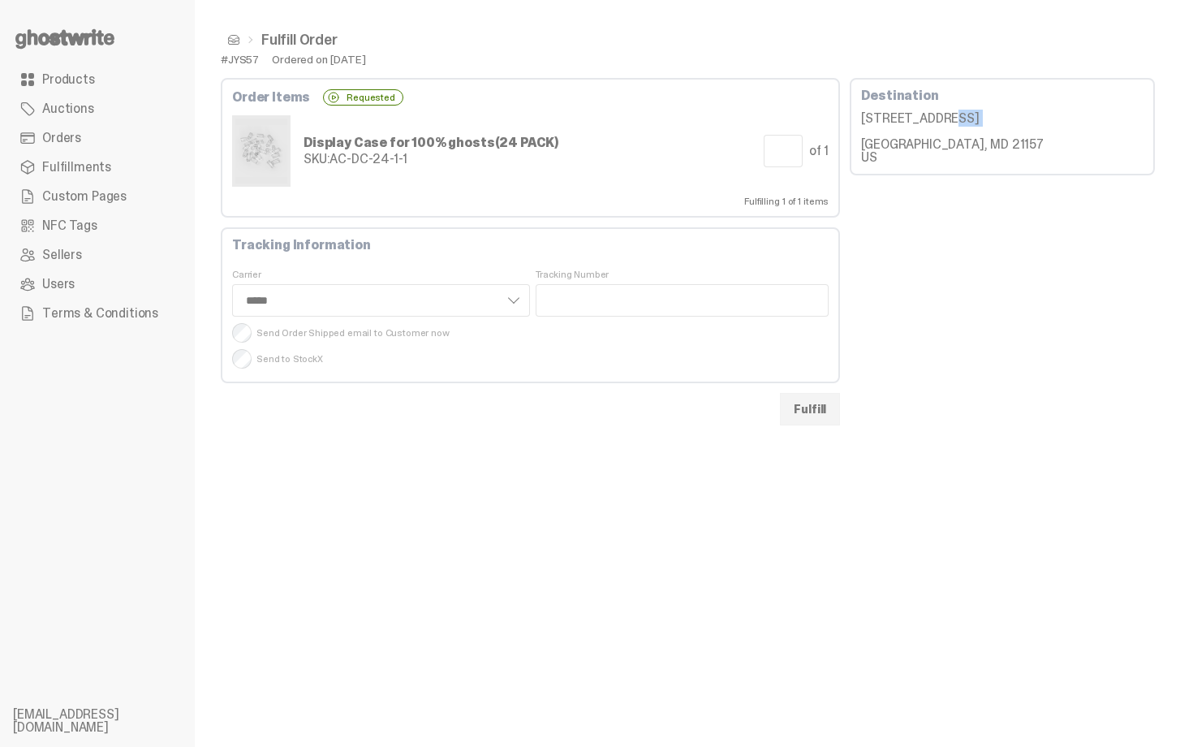
click at [908, 114] on div "[STREET_ADDRESS] [GEOGRAPHIC_DATA], MD 21157 US" at bounding box center [1002, 138] width 282 height 52
copy div "[STREET_ADDRESS]"
click at [586, 294] on input "Tracking Number" at bounding box center [683, 300] width 294 height 32
paste input "**********"
type input "**********"
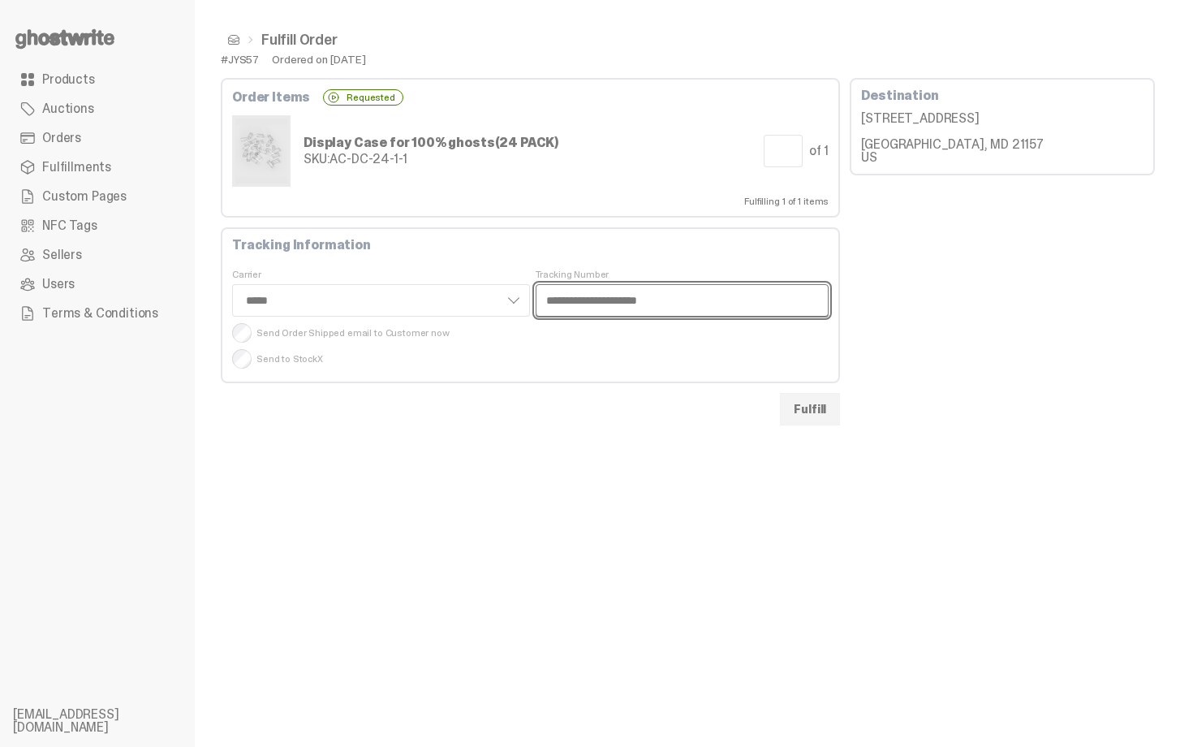
select select "*****"
type input "**********"
click at [927, 310] on div "Destination [STREET_ADDRESS] [GEOGRAPHIC_DATA], MD 21157 US" at bounding box center [1002, 251] width 305 height 347
click at [822, 401] on button "Fulfill" at bounding box center [810, 409] width 60 height 32
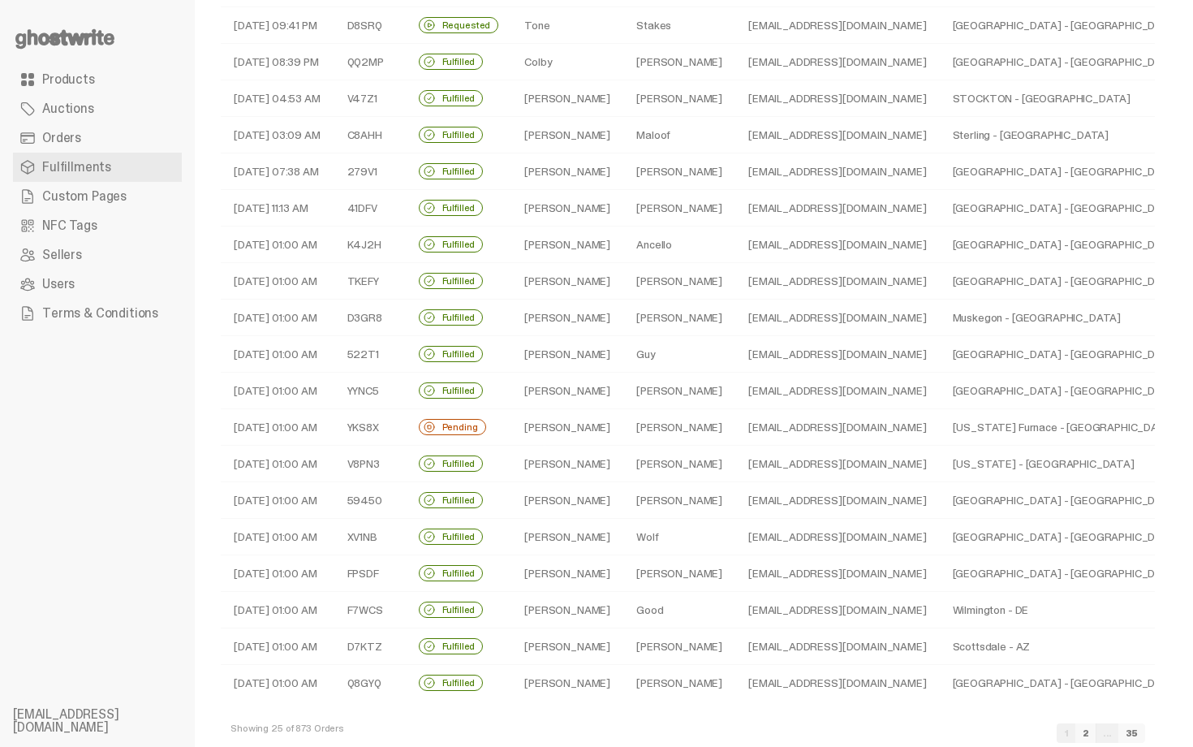
scroll to position [348, 0]
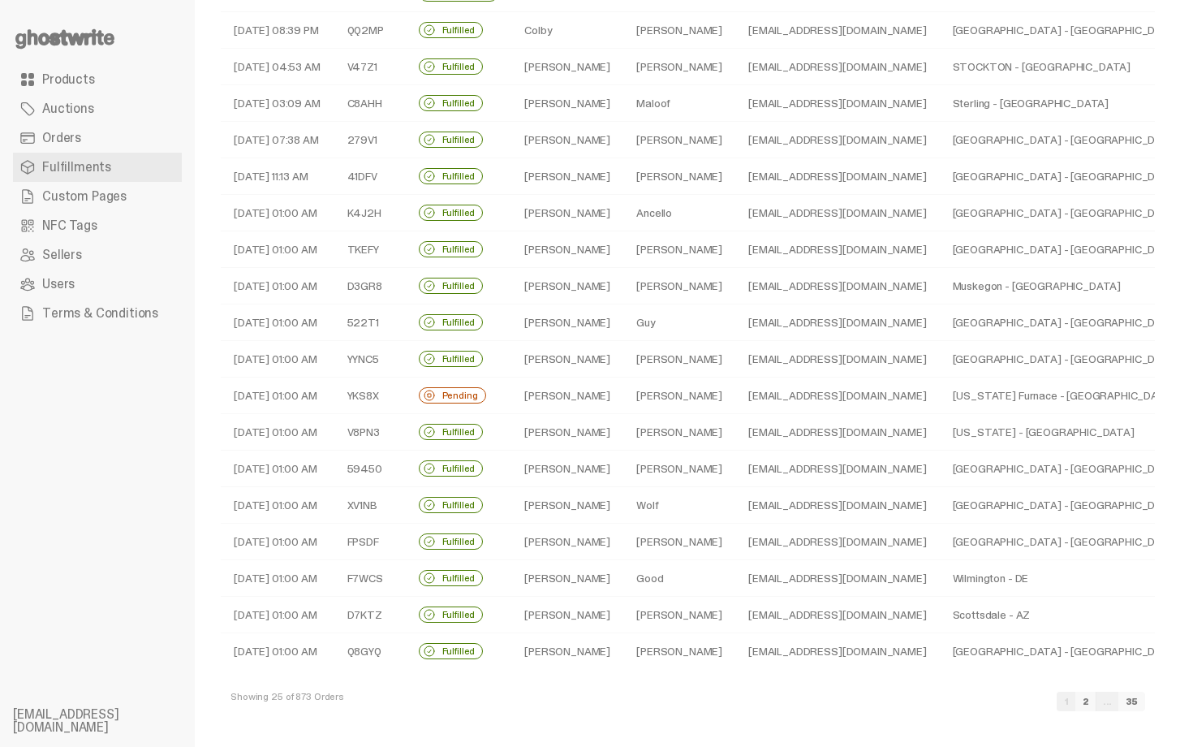
click at [655, 384] on td "[PERSON_NAME]" at bounding box center [679, 395] width 112 height 37
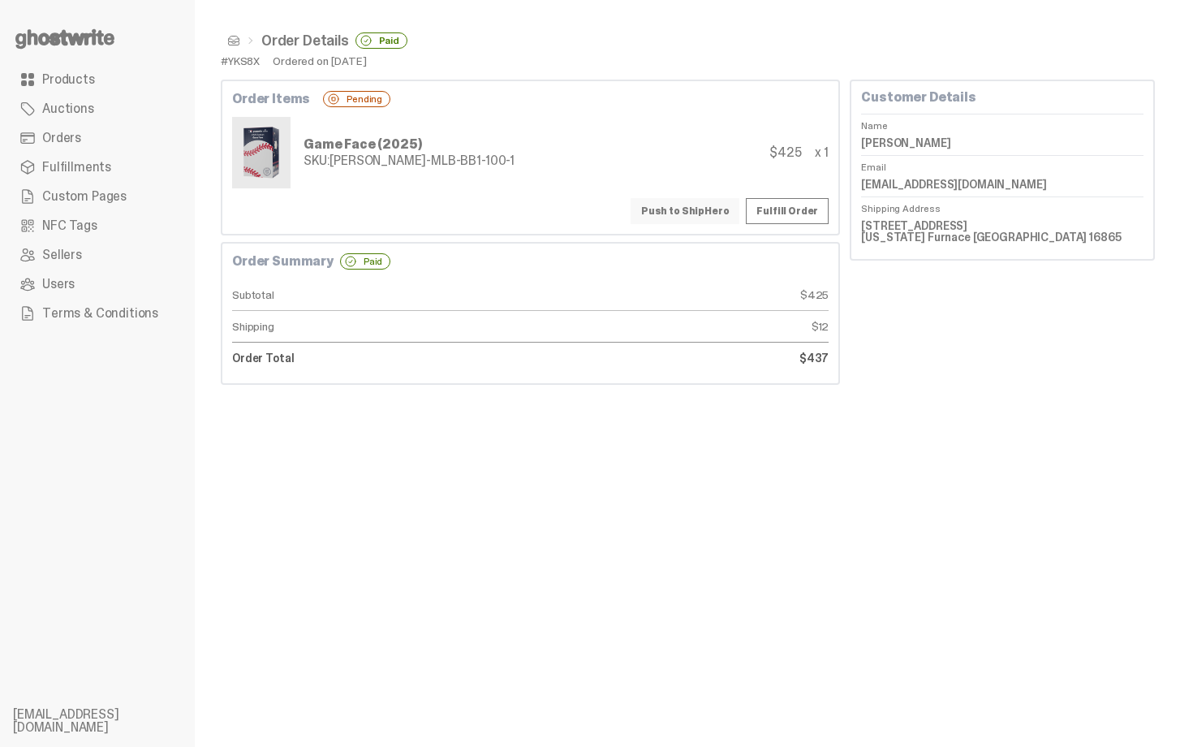
click at [709, 212] on button "Push to ShipHero" at bounding box center [685, 211] width 109 height 26
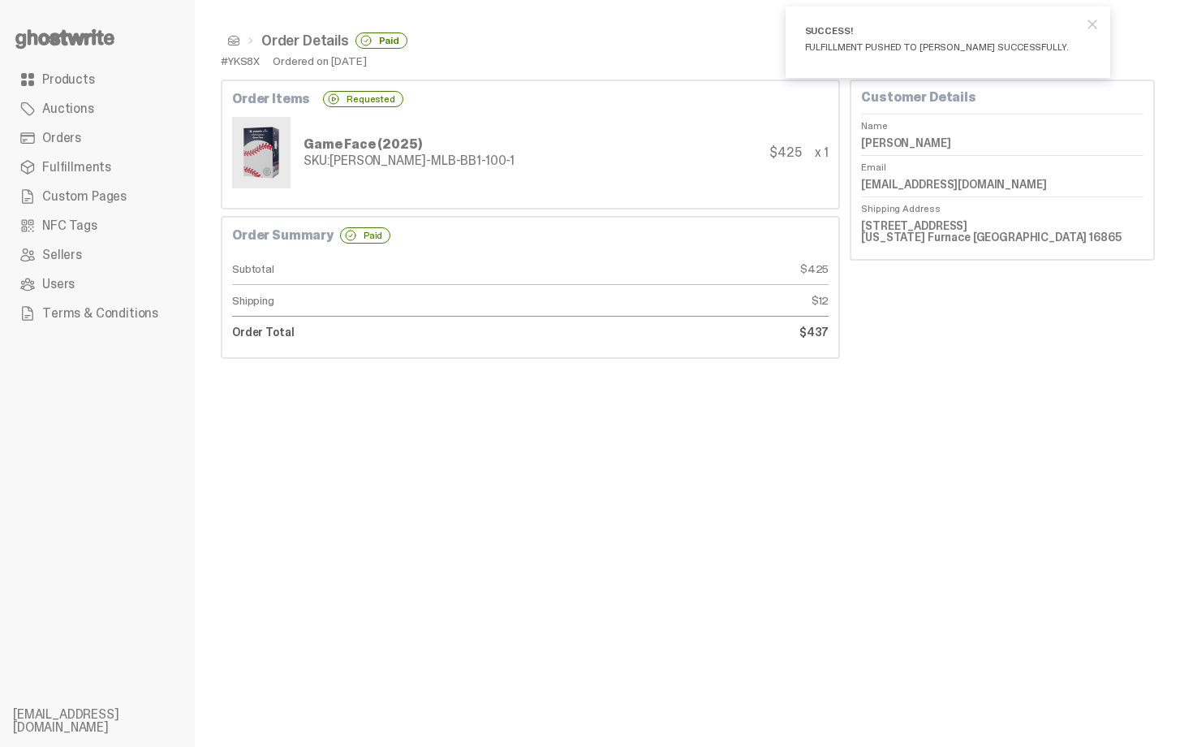
click at [235, 42] on span at bounding box center [233, 40] width 13 height 13
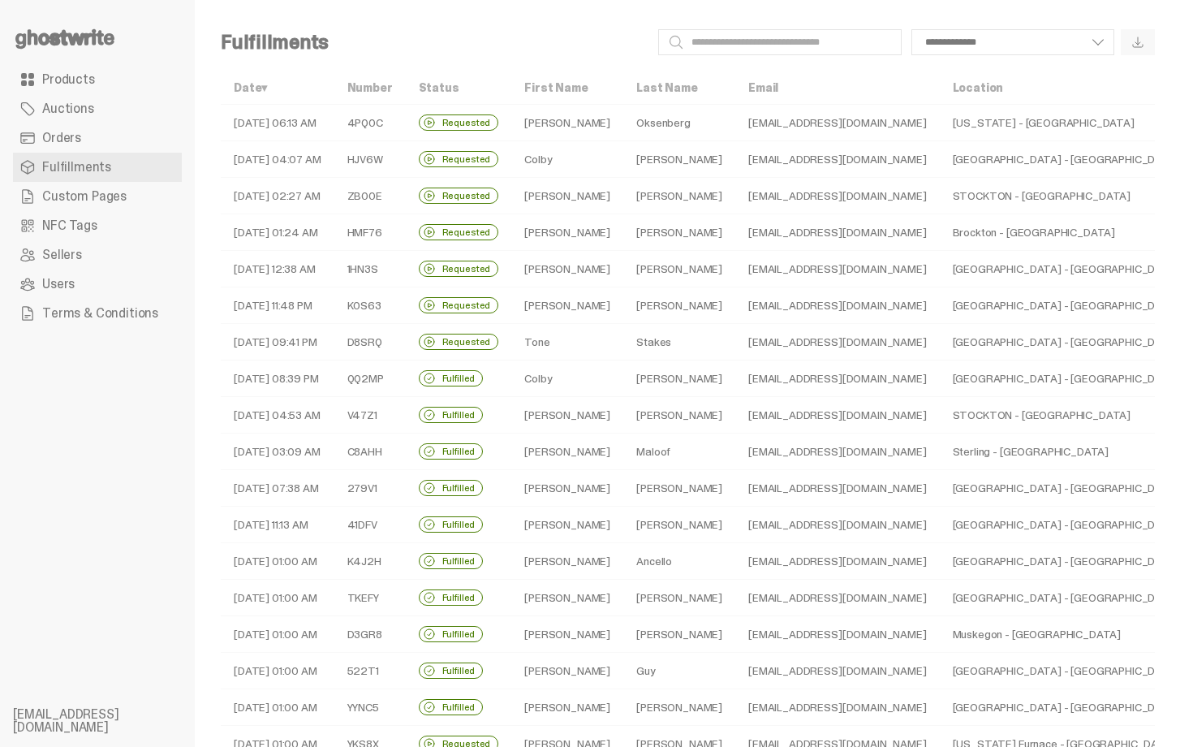
scroll to position [348, 0]
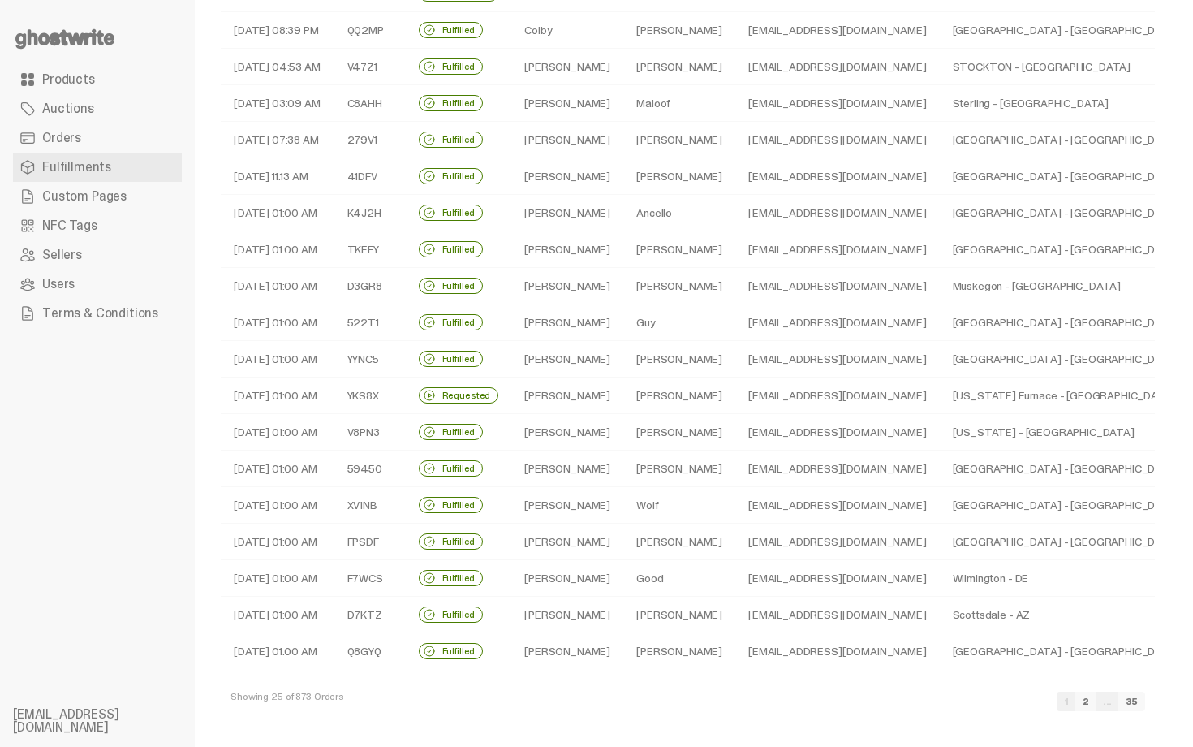
click at [1096, 705] on link "2" at bounding box center [1085, 700] width 21 height 19
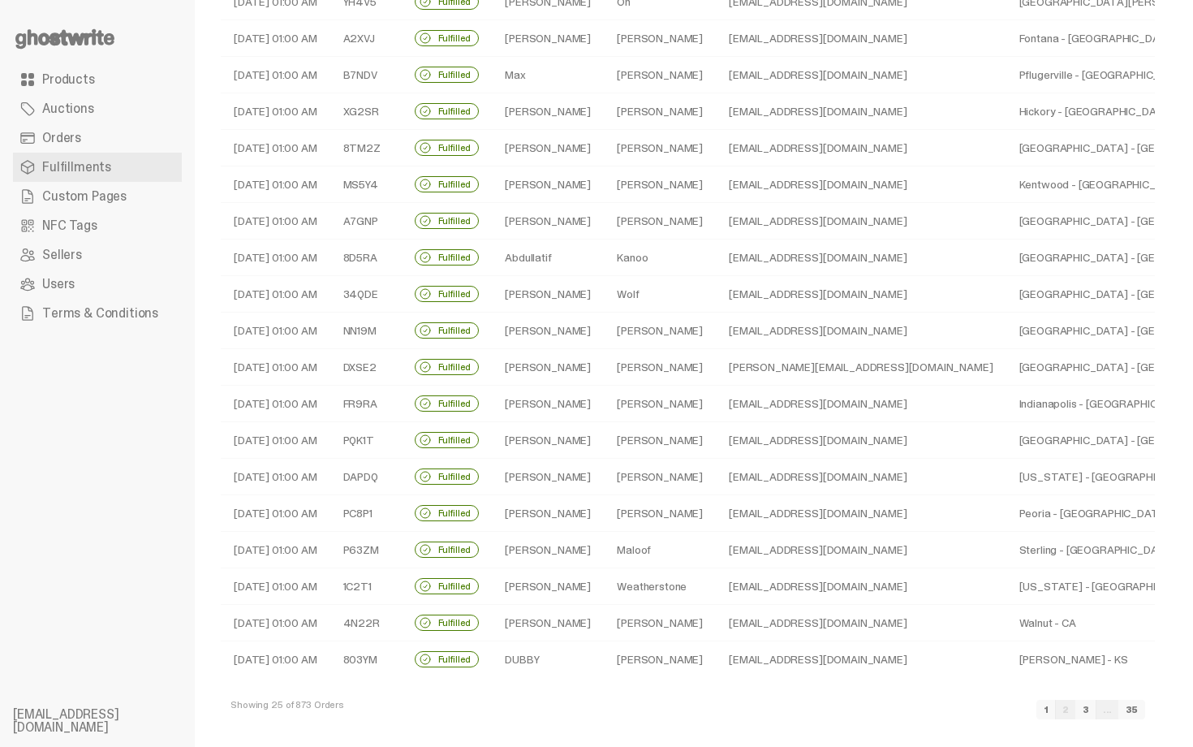
scroll to position [348, 0]
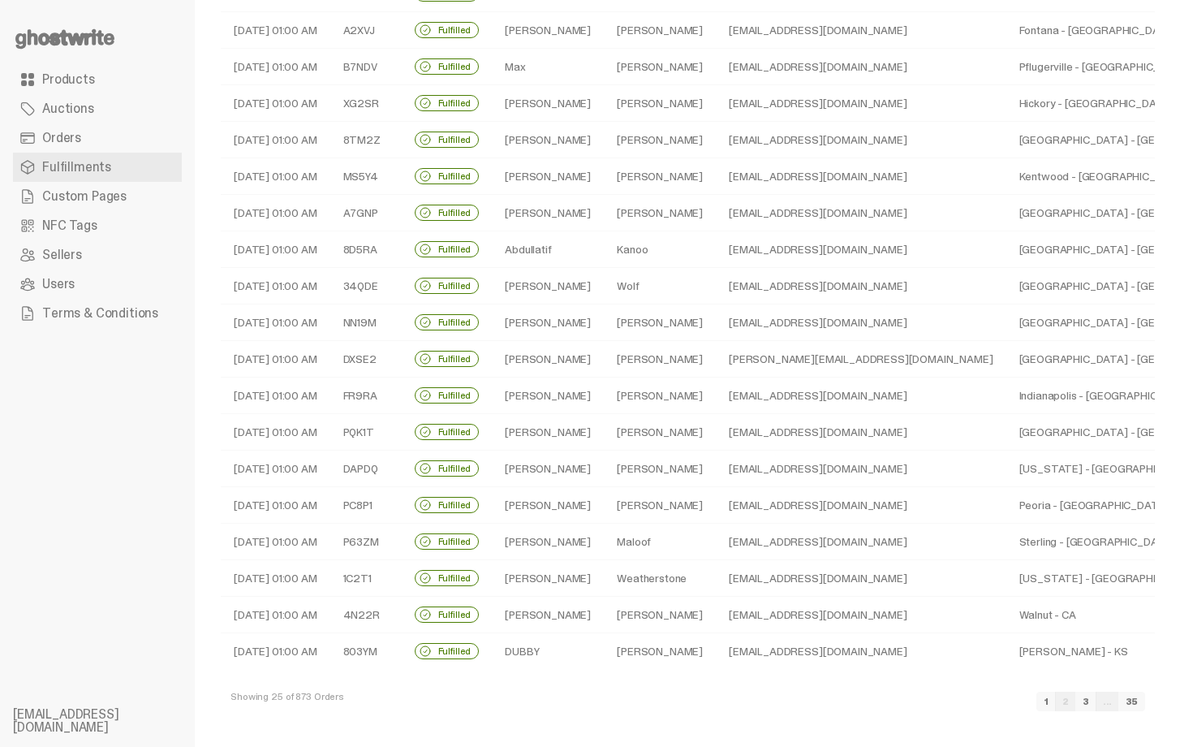
click at [1096, 699] on link "3" at bounding box center [1085, 700] width 21 height 19
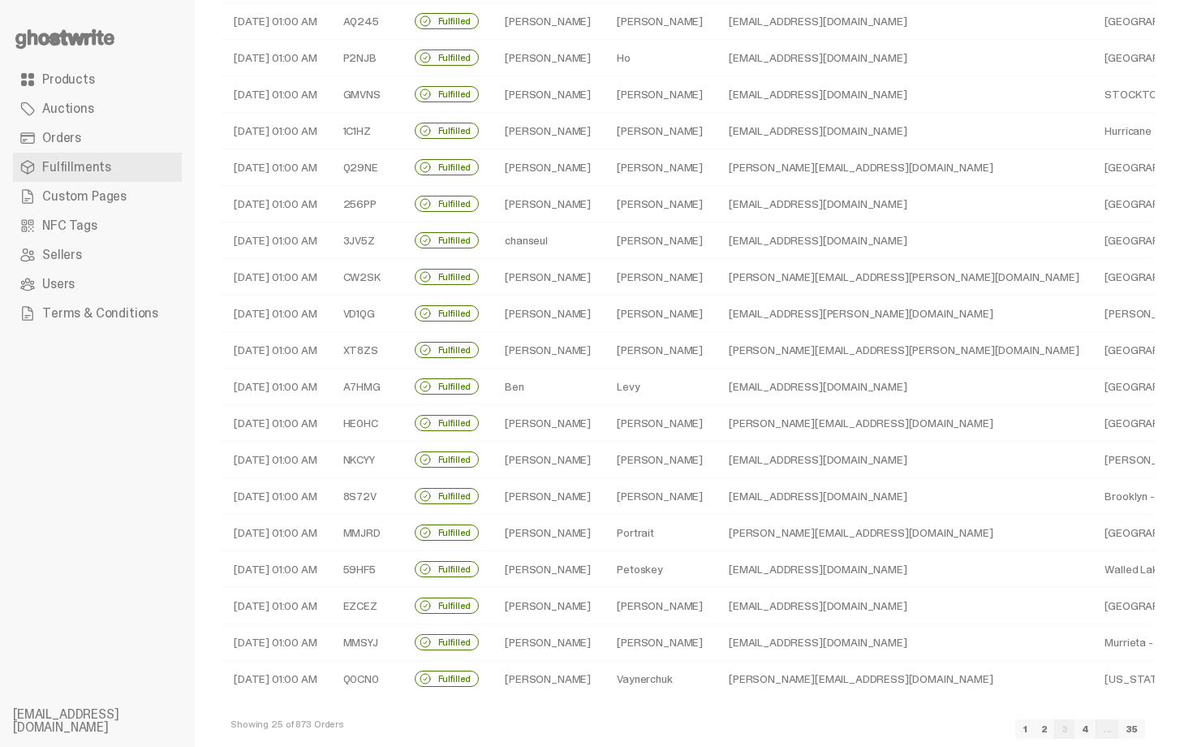
scroll to position [348, 0]
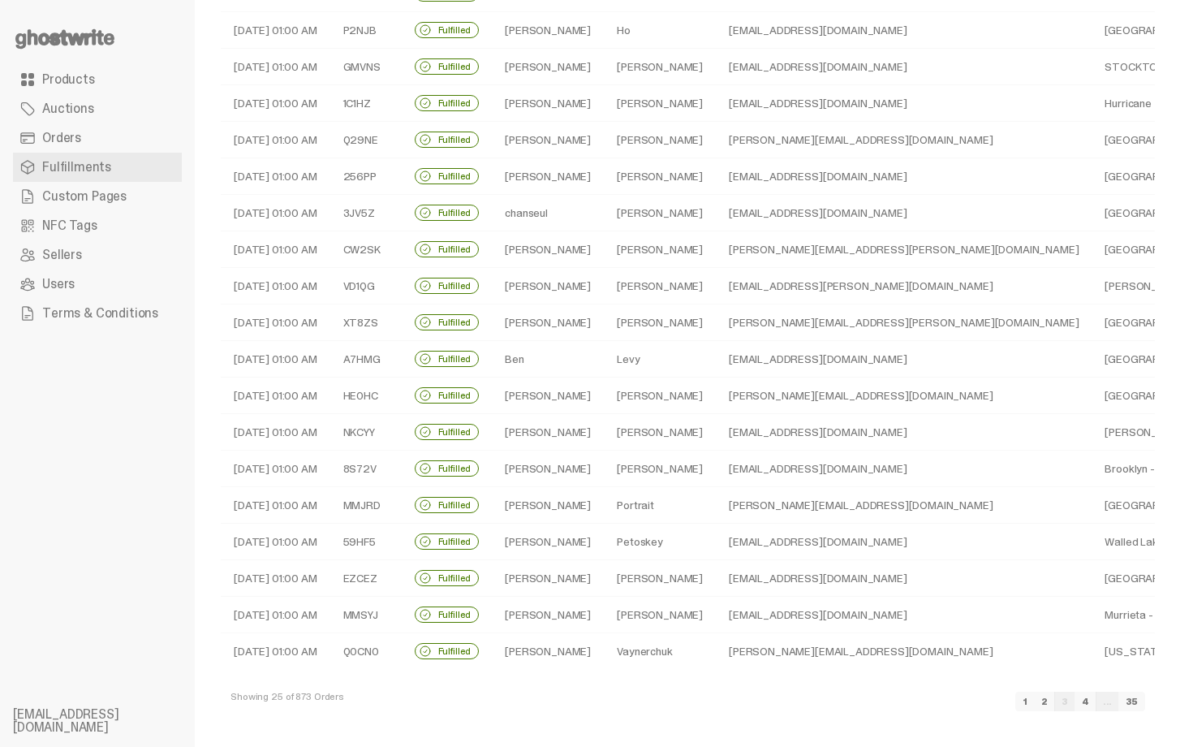
click at [1096, 708] on link "4" at bounding box center [1085, 700] width 22 height 19
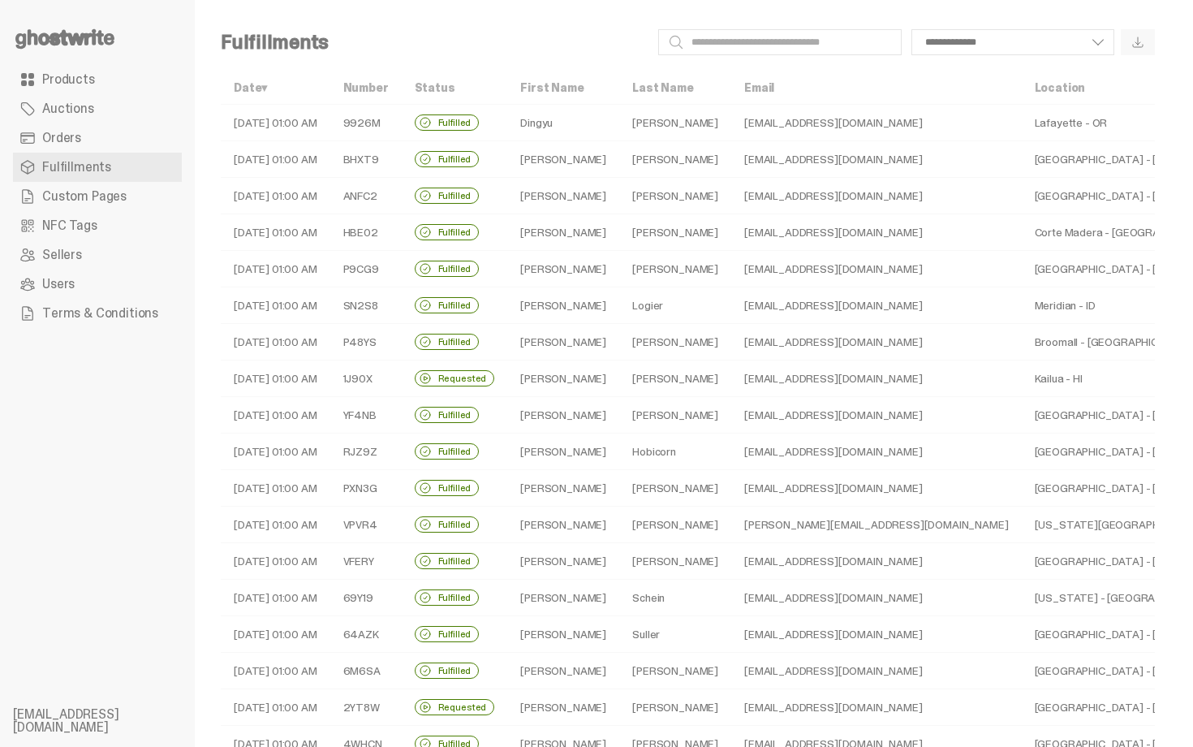
scroll to position [348, 0]
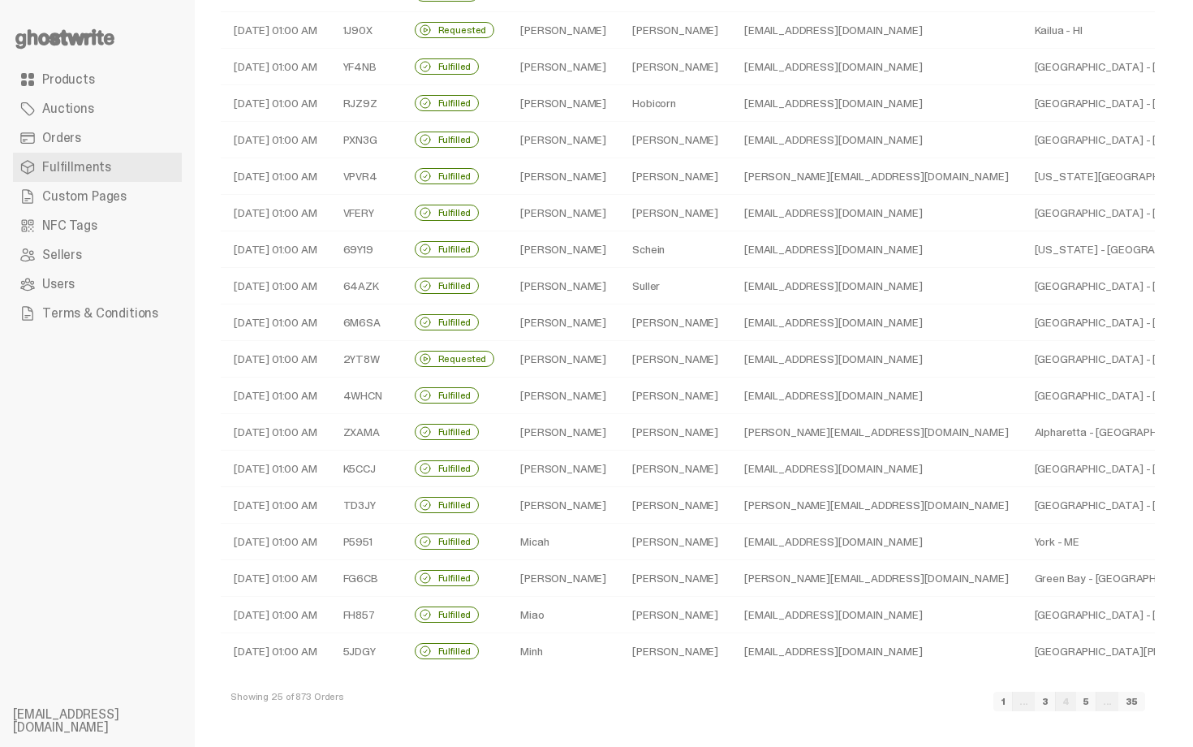
click at [1096, 706] on link "5" at bounding box center [1086, 700] width 20 height 19
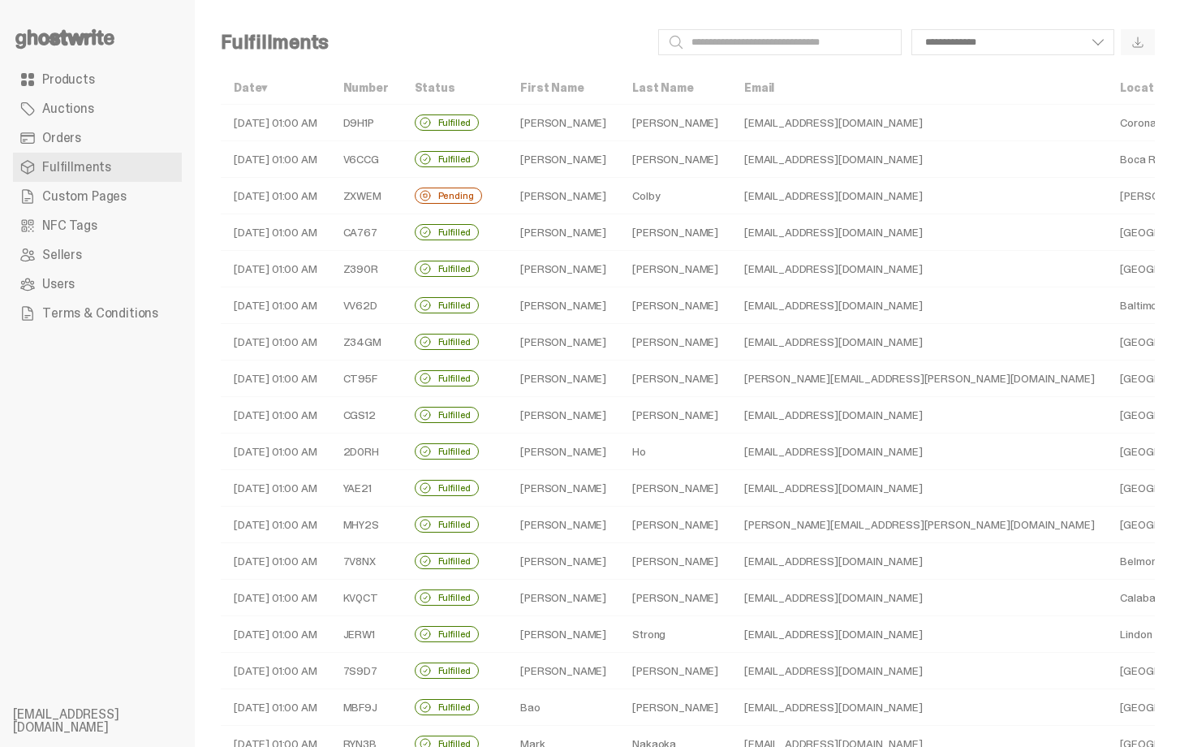
click at [753, 198] on td "[EMAIL_ADDRESS][DOMAIN_NAME]" at bounding box center [919, 196] width 376 height 37
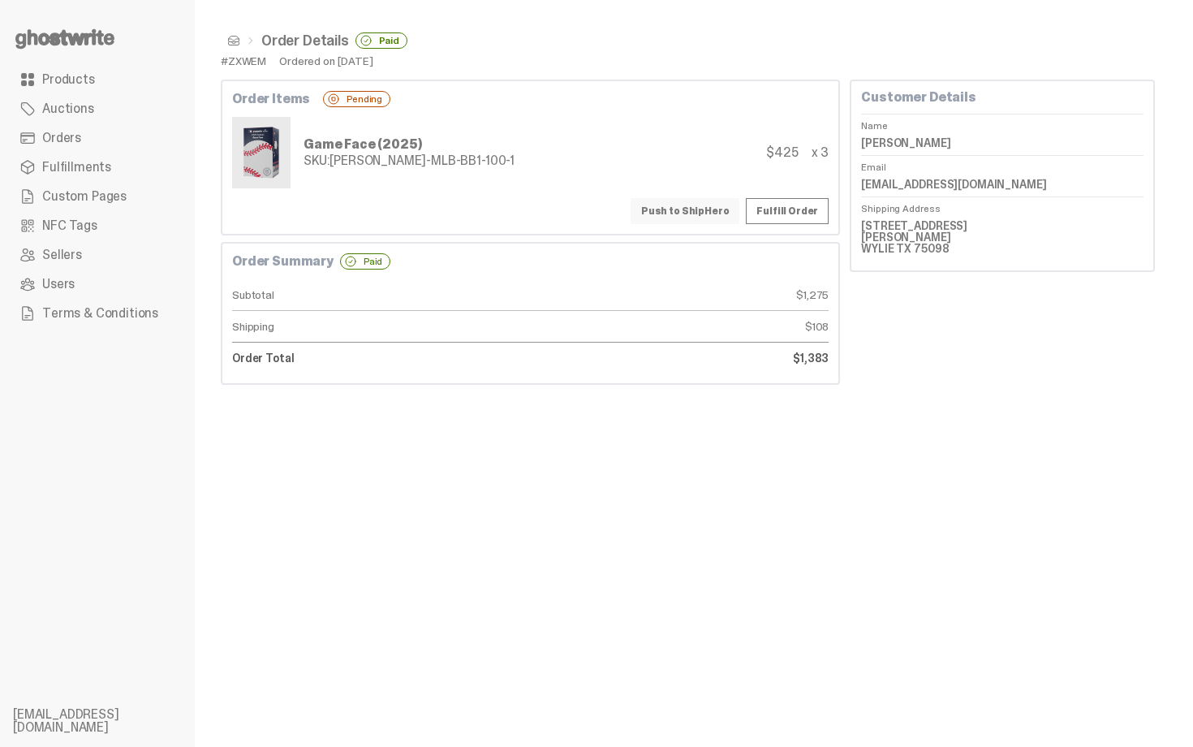
click at [698, 215] on button "Push to ShipHero" at bounding box center [685, 211] width 109 height 26
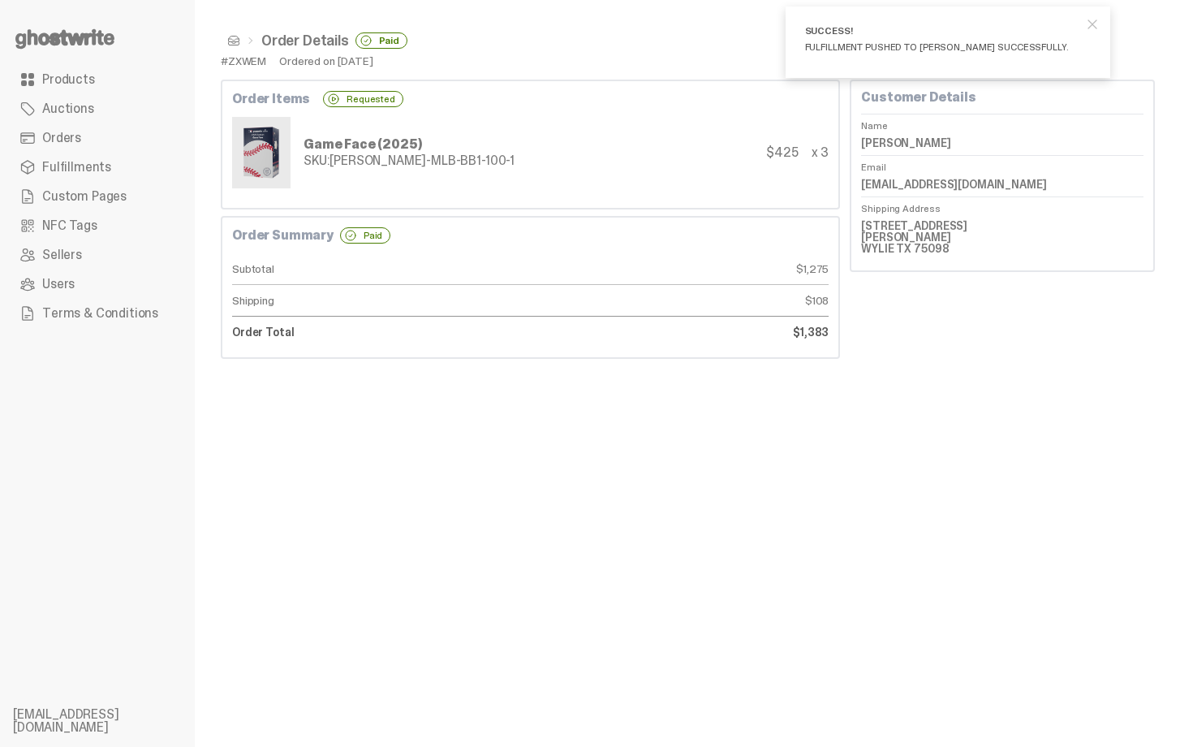
click at [233, 42] on span at bounding box center [233, 40] width 13 height 13
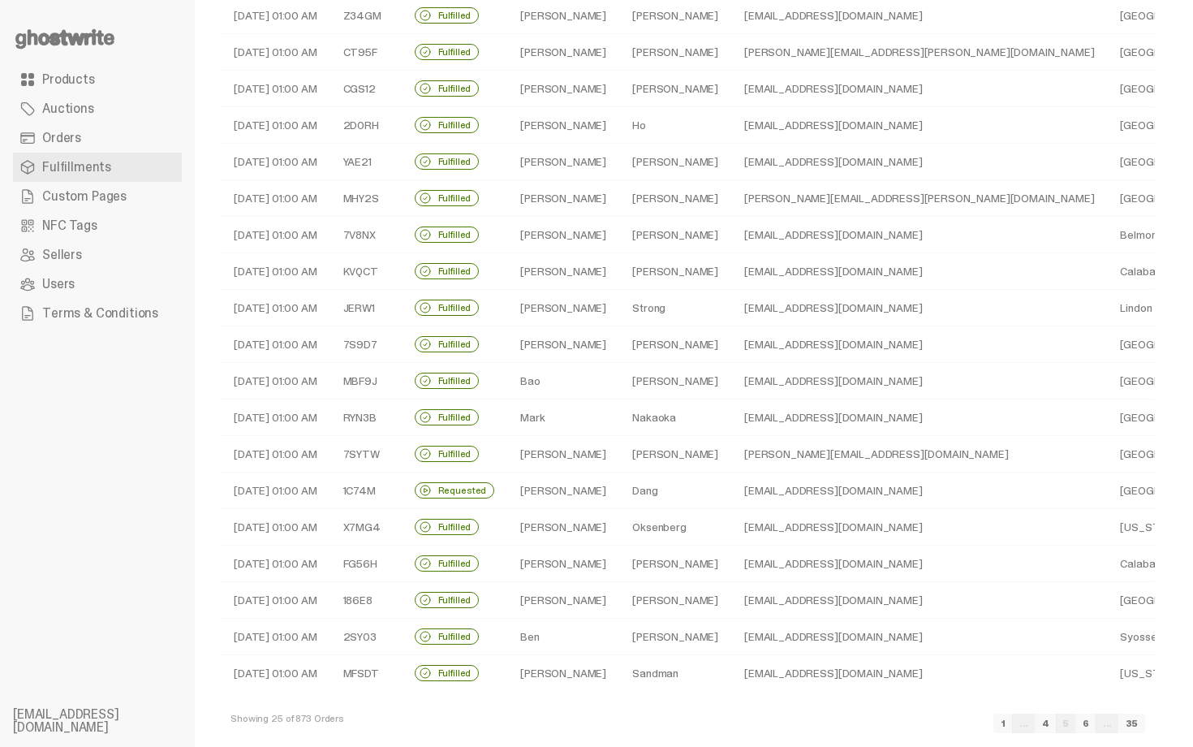
scroll to position [348, 0]
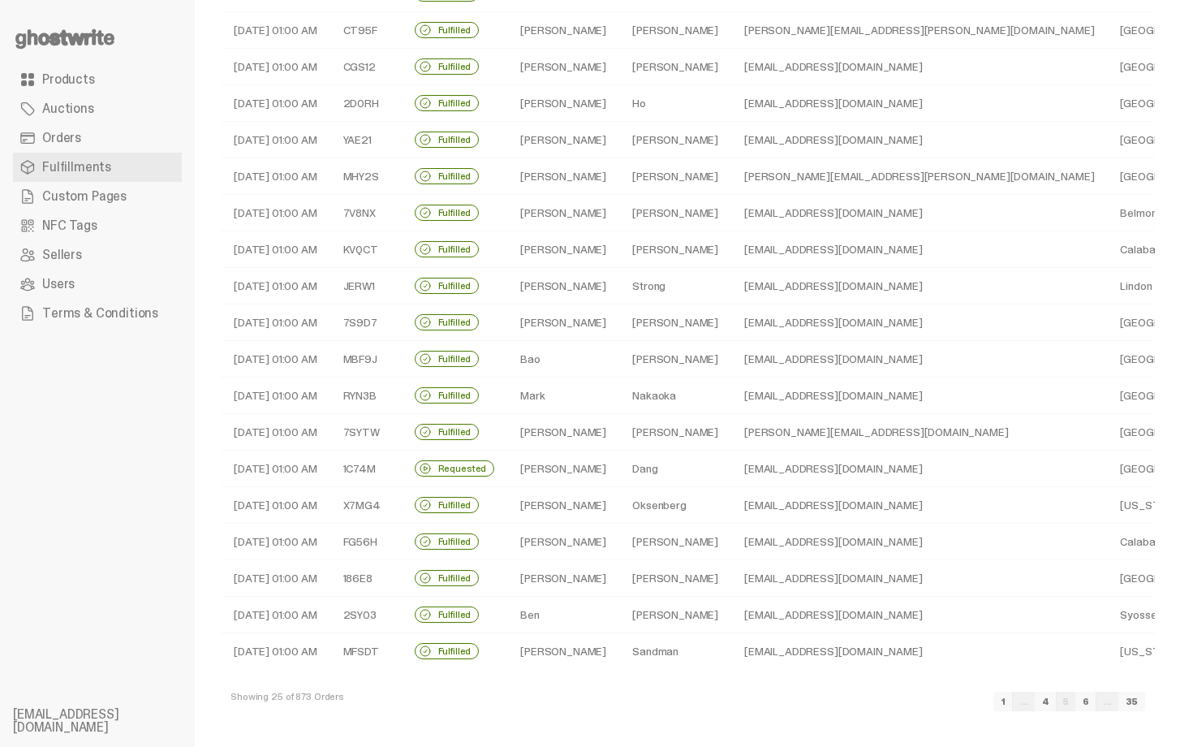
click at [1096, 704] on link "6" at bounding box center [1085, 700] width 21 height 19
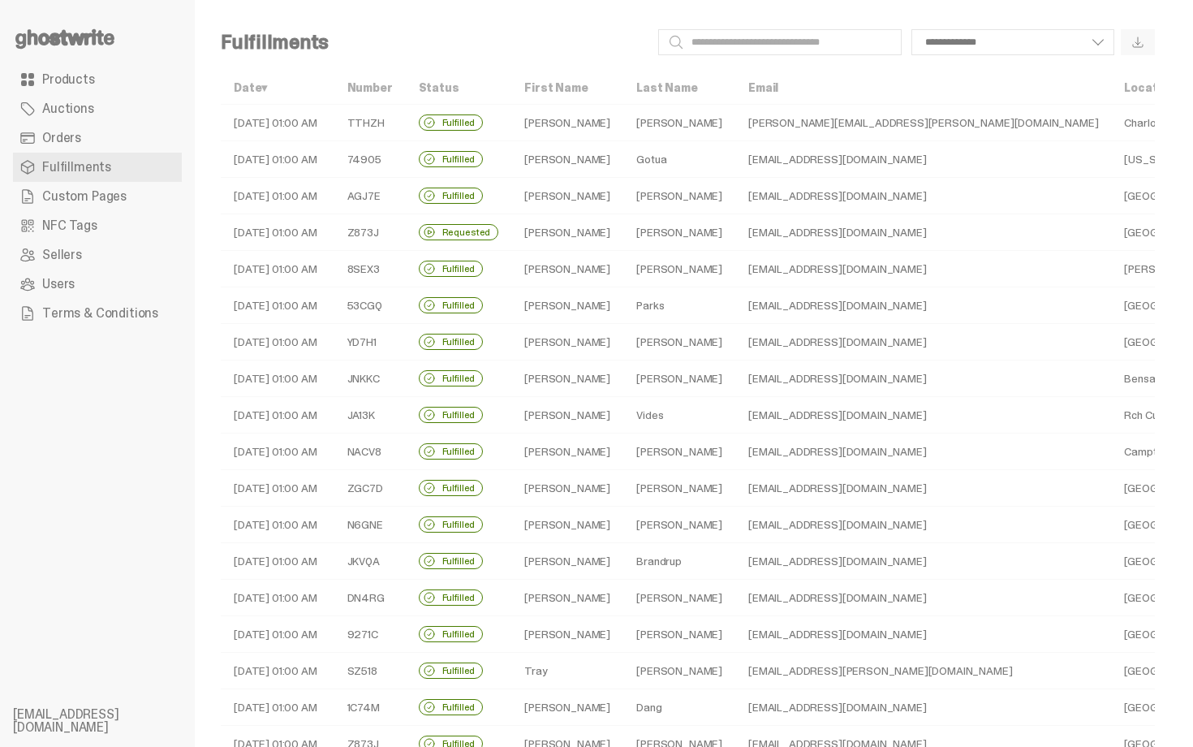
scroll to position [348, 0]
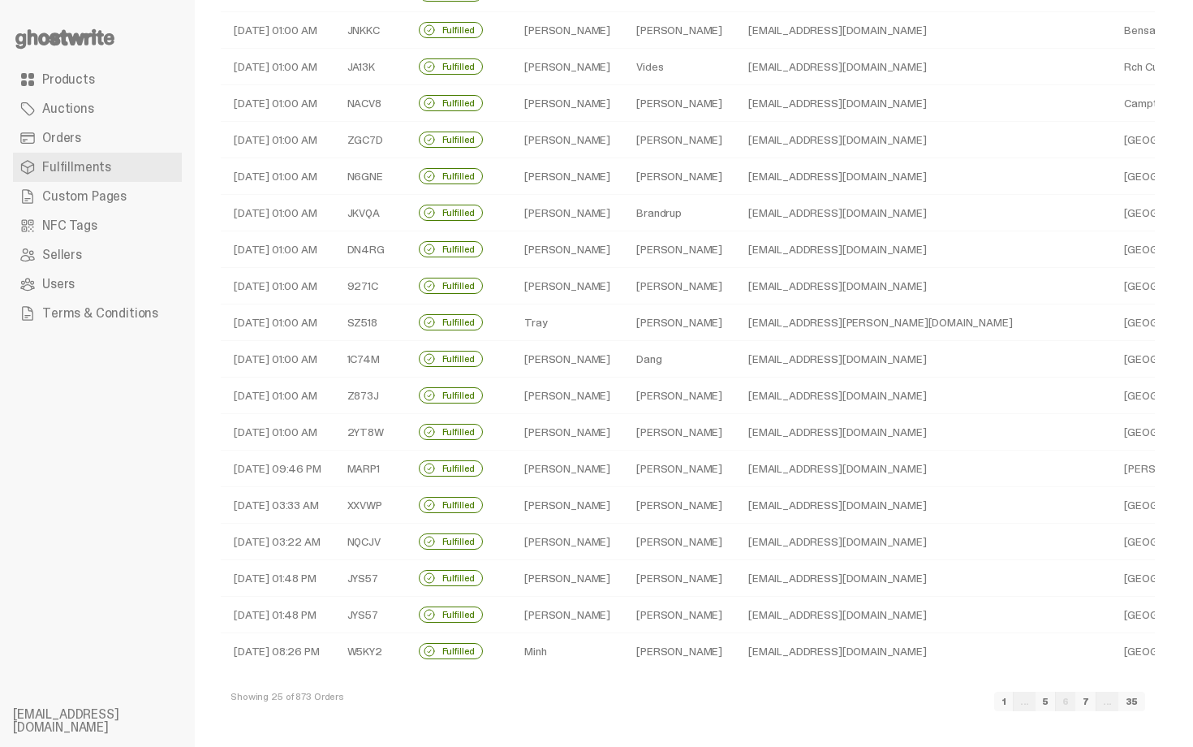
click at [1096, 699] on link "7" at bounding box center [1085, 700] width 21 height 19
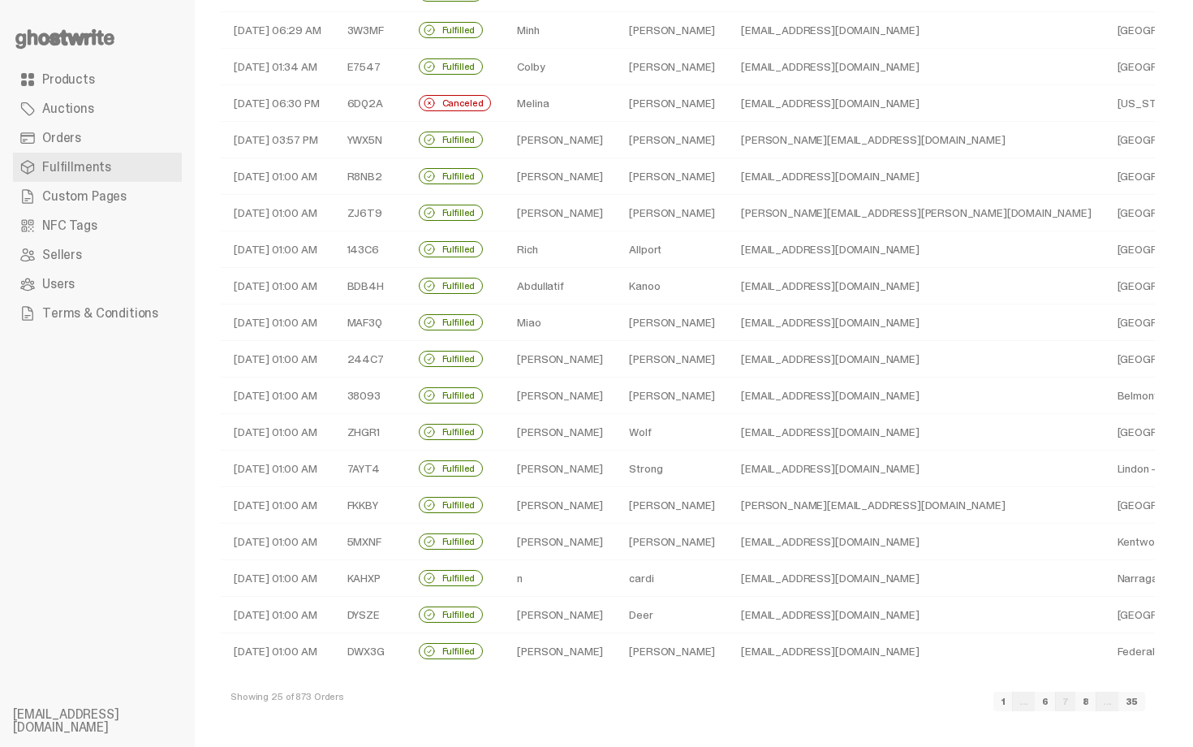
scroll to position [316, 0]
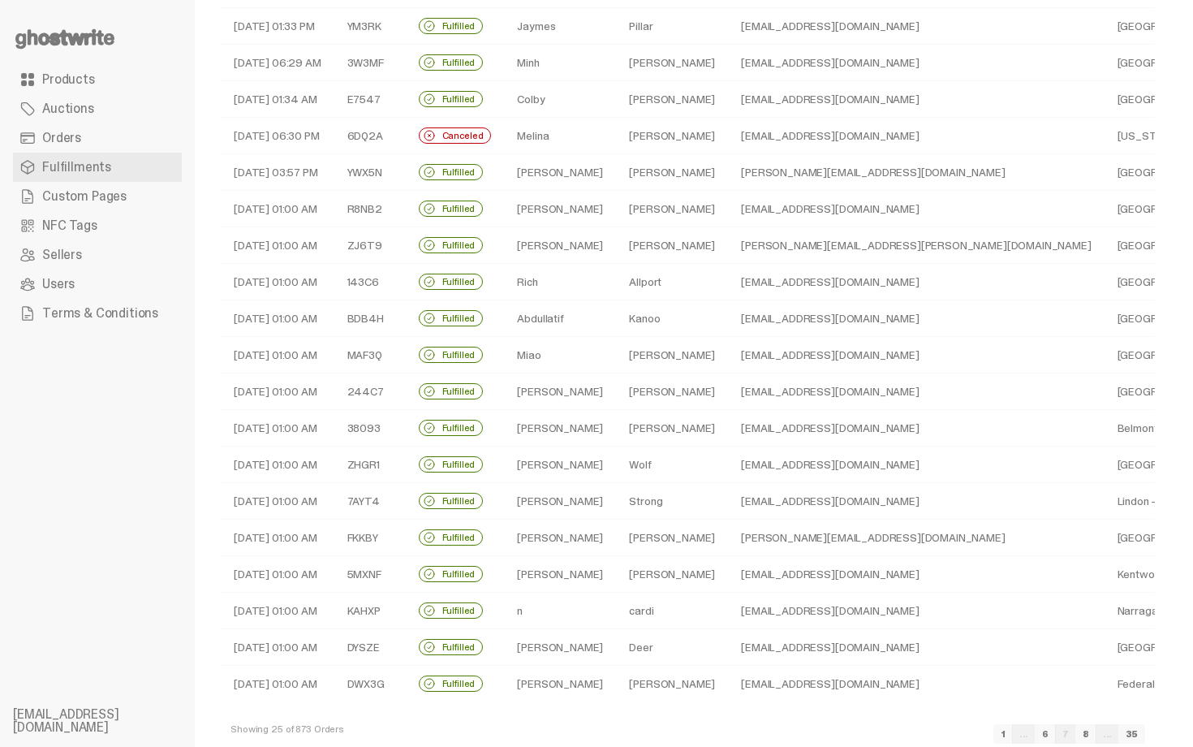
drag, startPoint x: 1192, startPoint y: 499, endPoint x: 1192, endPoint y: -29, distance: 528.3
click at [1181, 0] on html "**********" at bounding box center [590, 57] width 1181 height 747
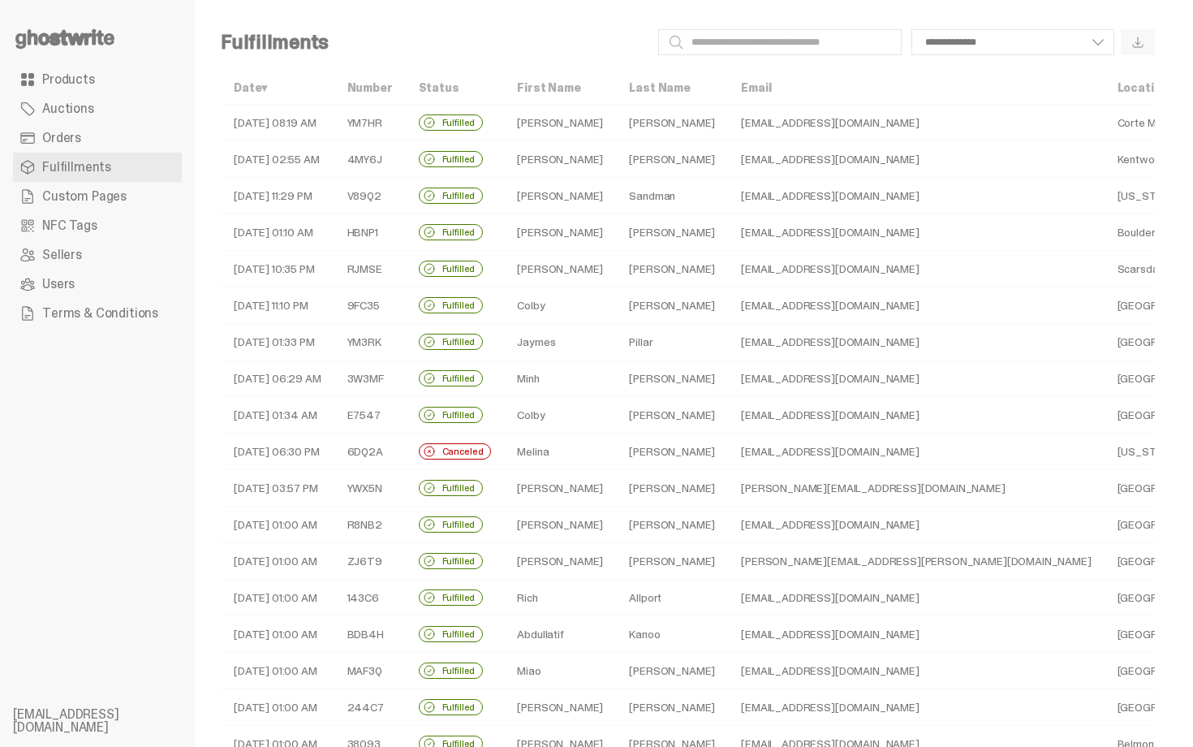
click at [97, 75] on link "Products" at bounding box center [97, 79] width 169 height 29
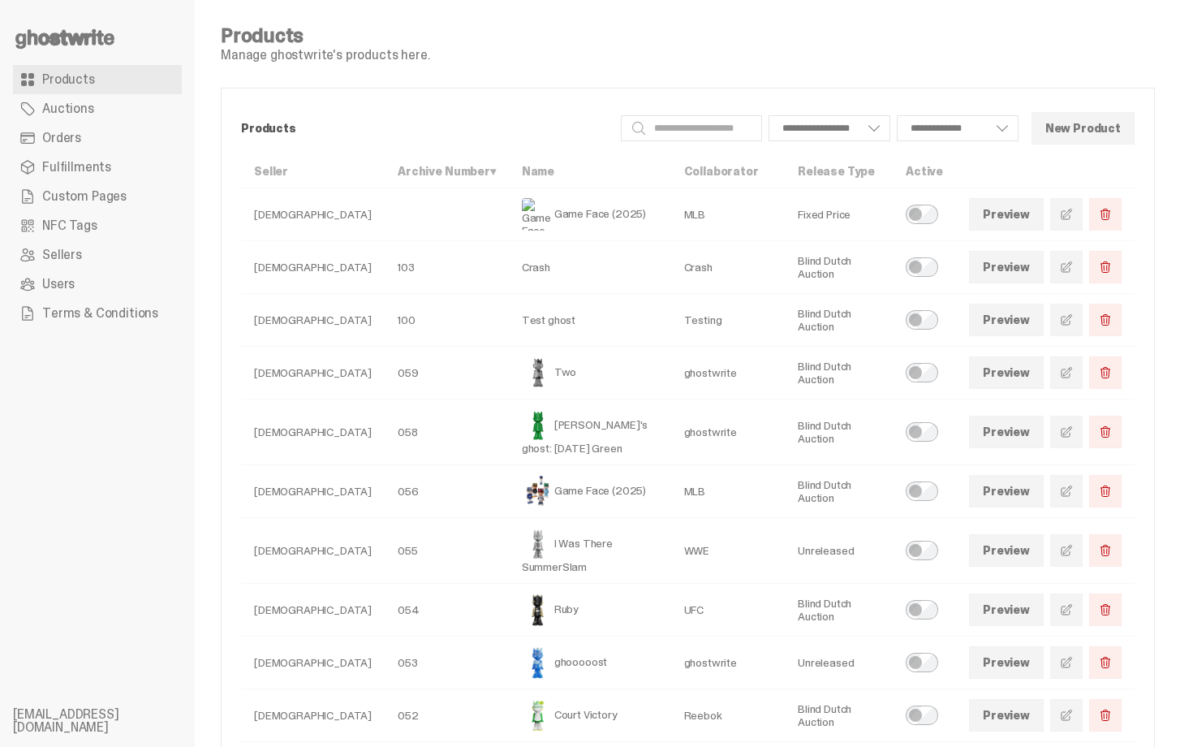
click at [93, 136] on link "Orders" at bounding box center [97, 137] width 169 height 29
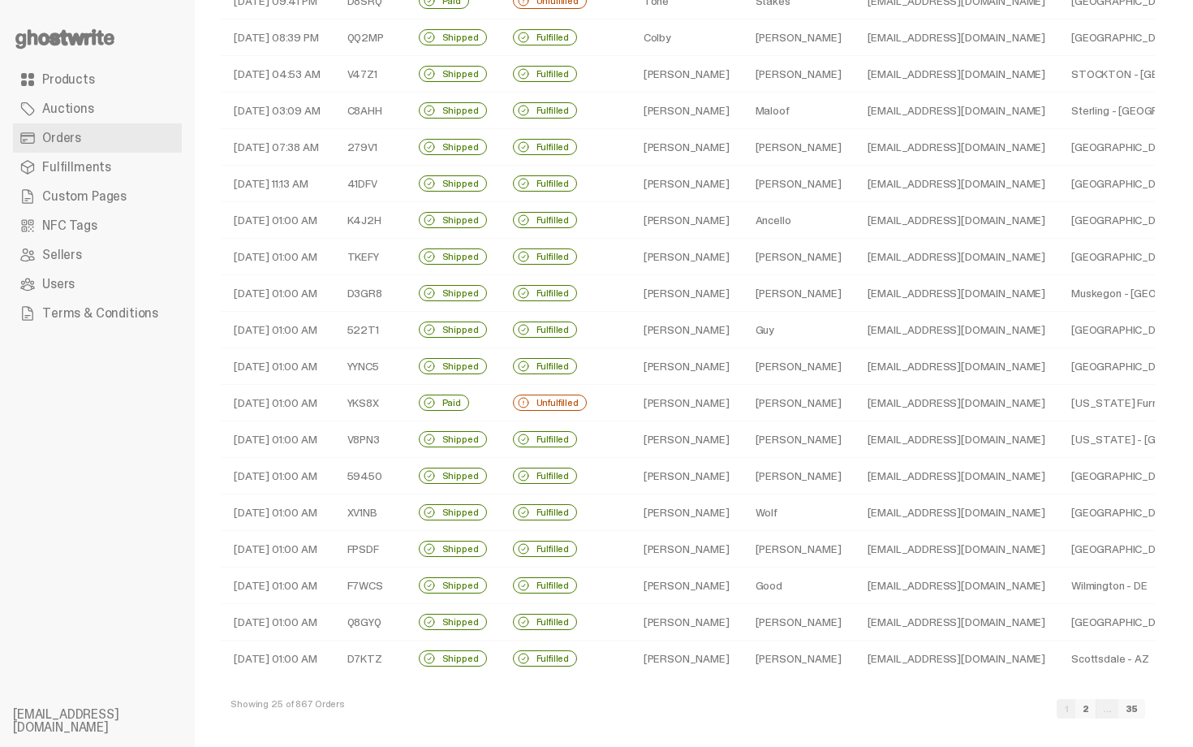
scroll to position [348, 0]
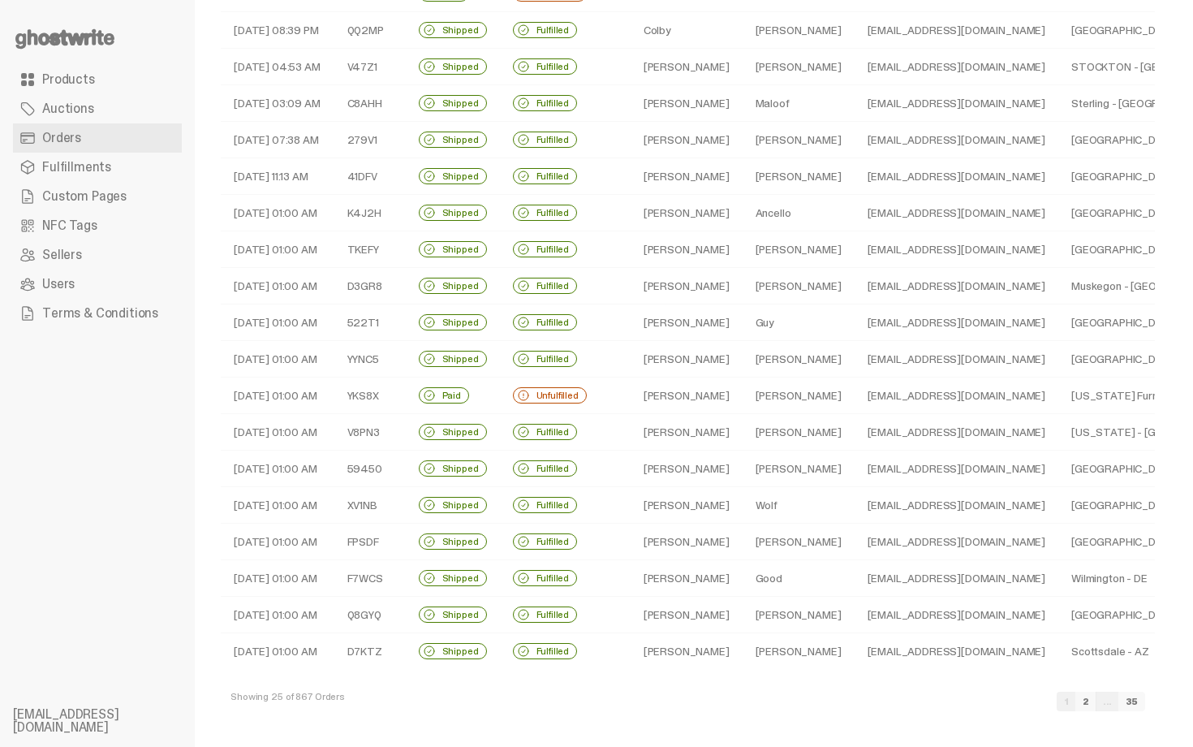
click at [873, 396] on td "[EMAIL_ADDRESS][DOMAIN_NAME]" at bounding box center [956, 395] width 204 height 37
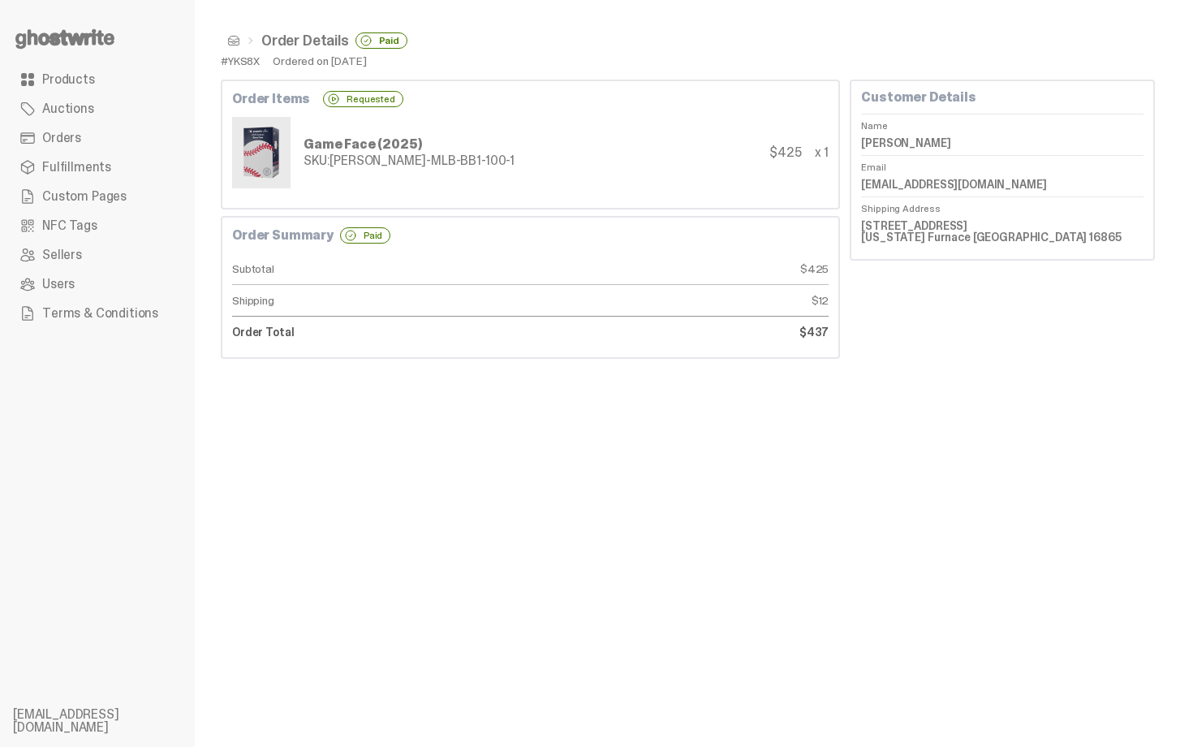
click at [239, 43] on span at bounding box center [233, 40] width 13 height 13
